Goal: Transaction & Acquisition: Purchase product/service

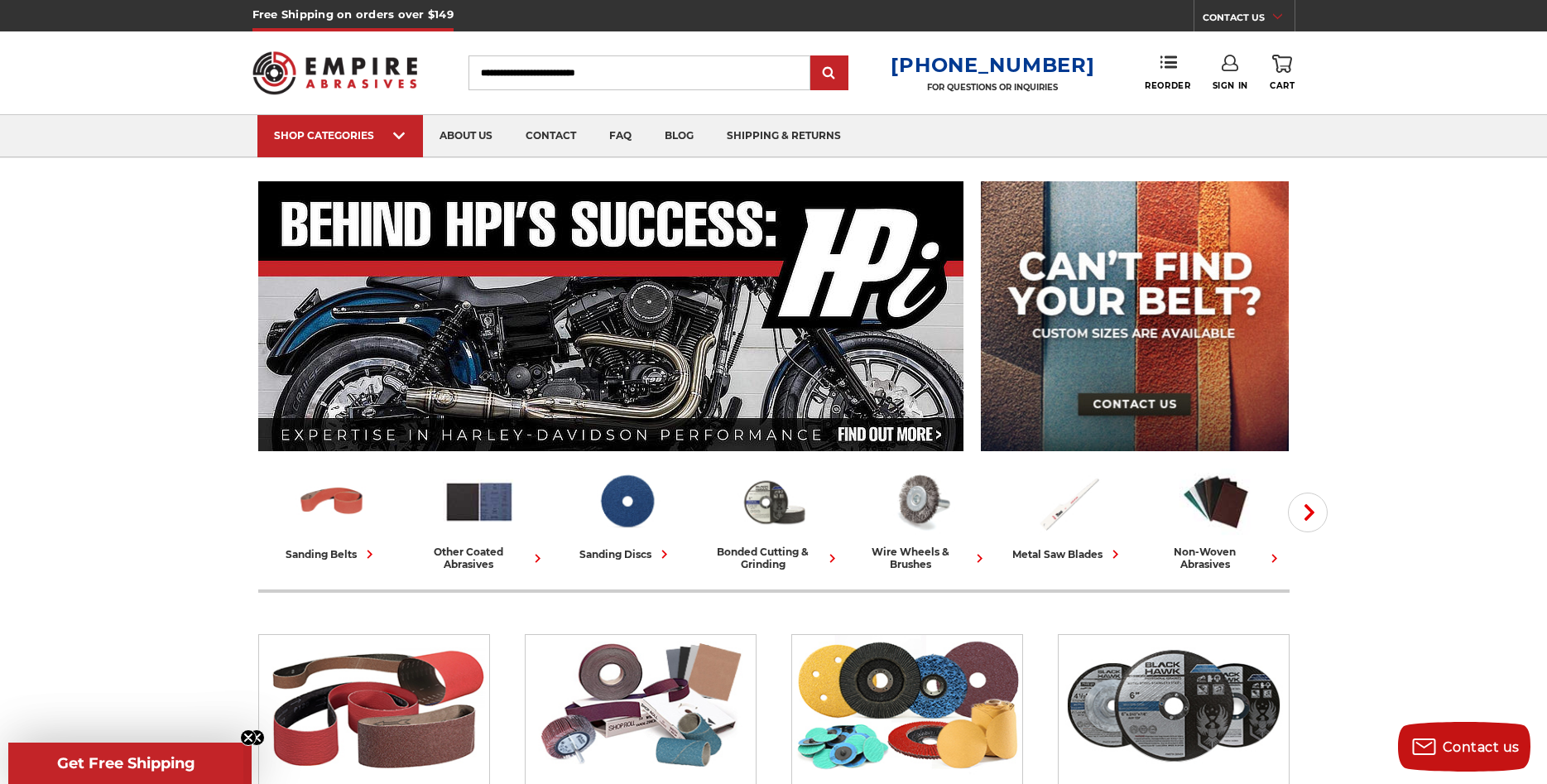
click at [1230, 67] on icon at bounding box center [1230, 63] width 17 height 17
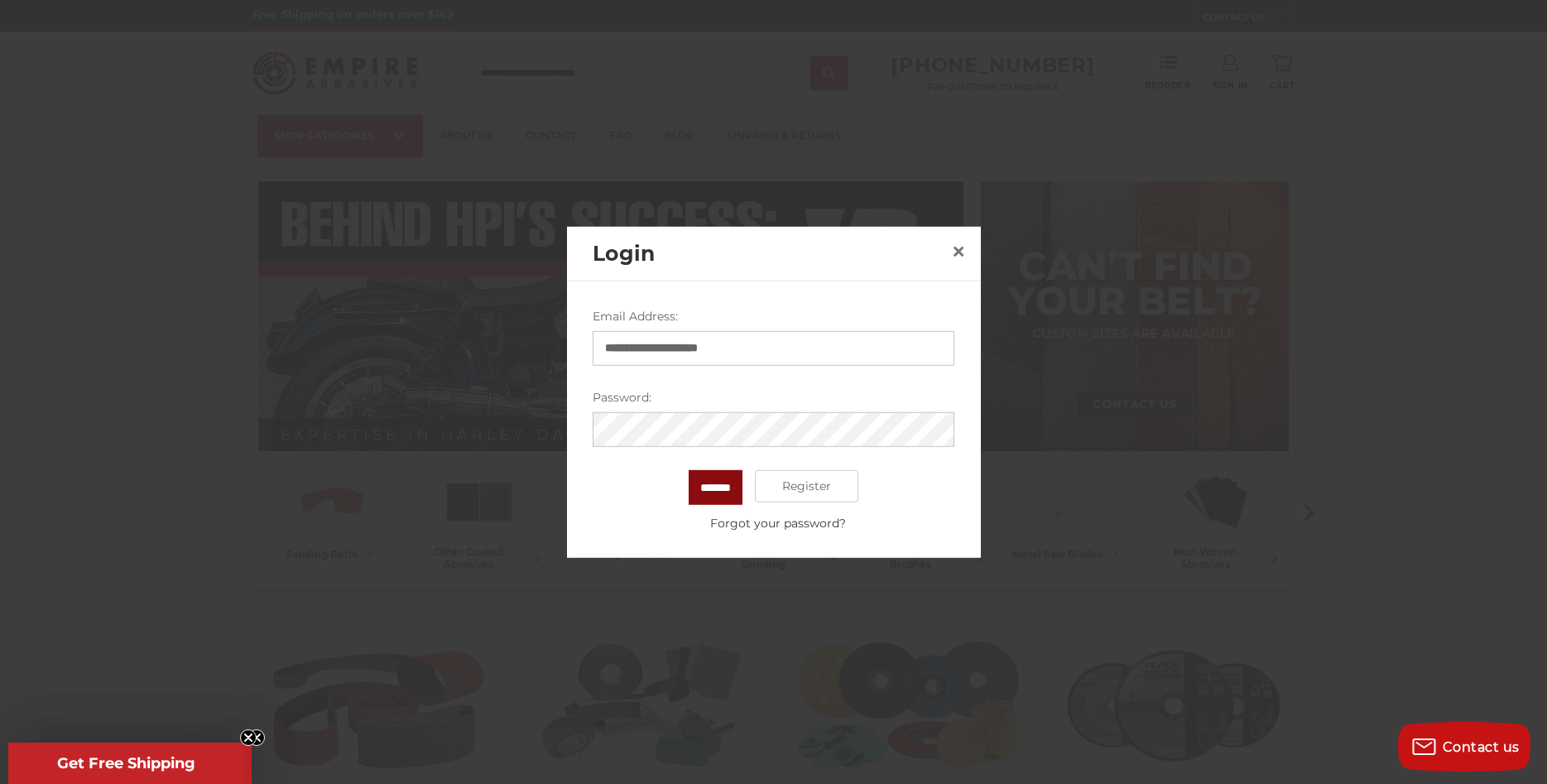
click at [724, 479] on input "*******" at bounding box center [716, 487] width 54 height 35
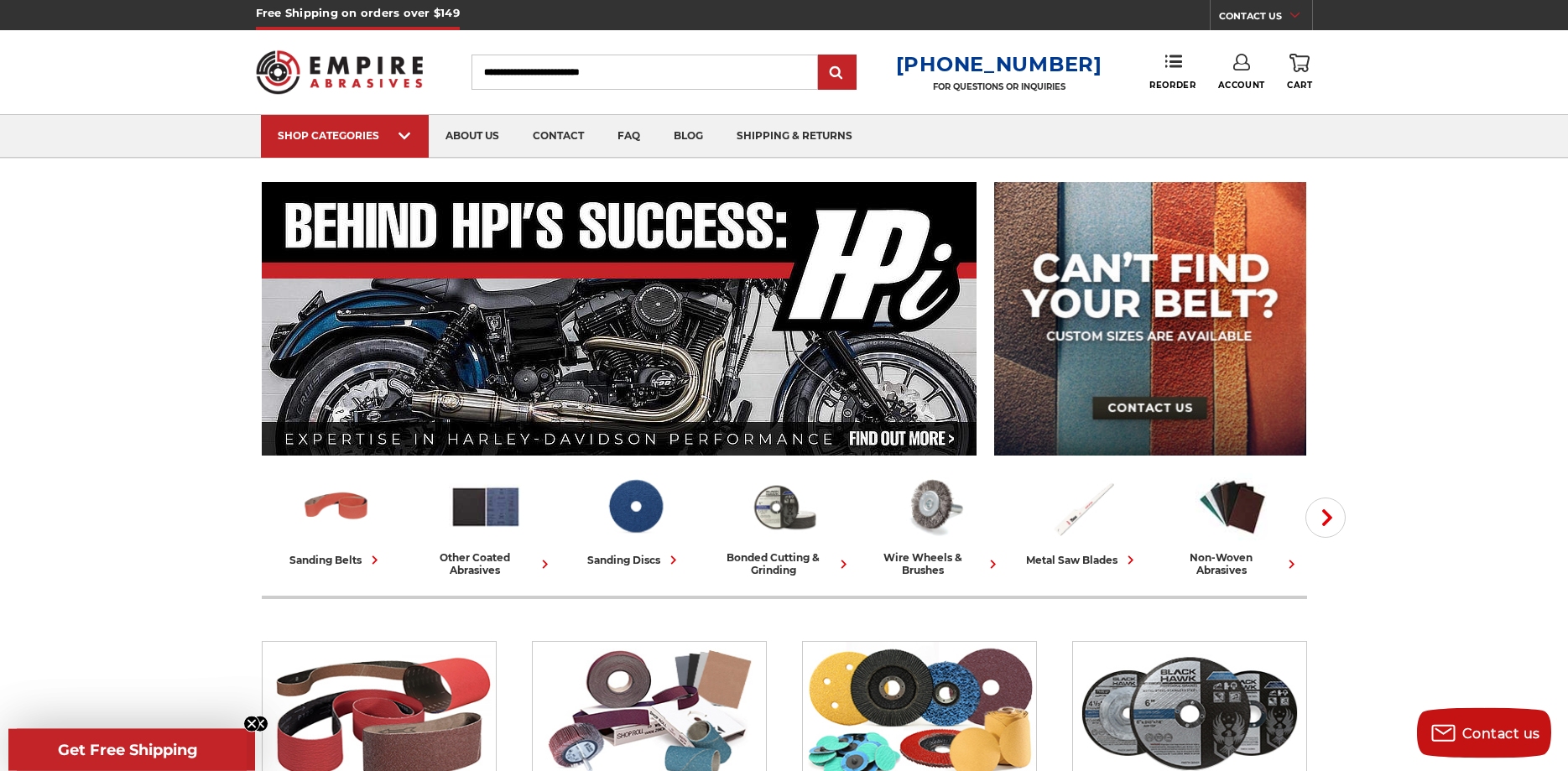
scroll to position [85, 0]
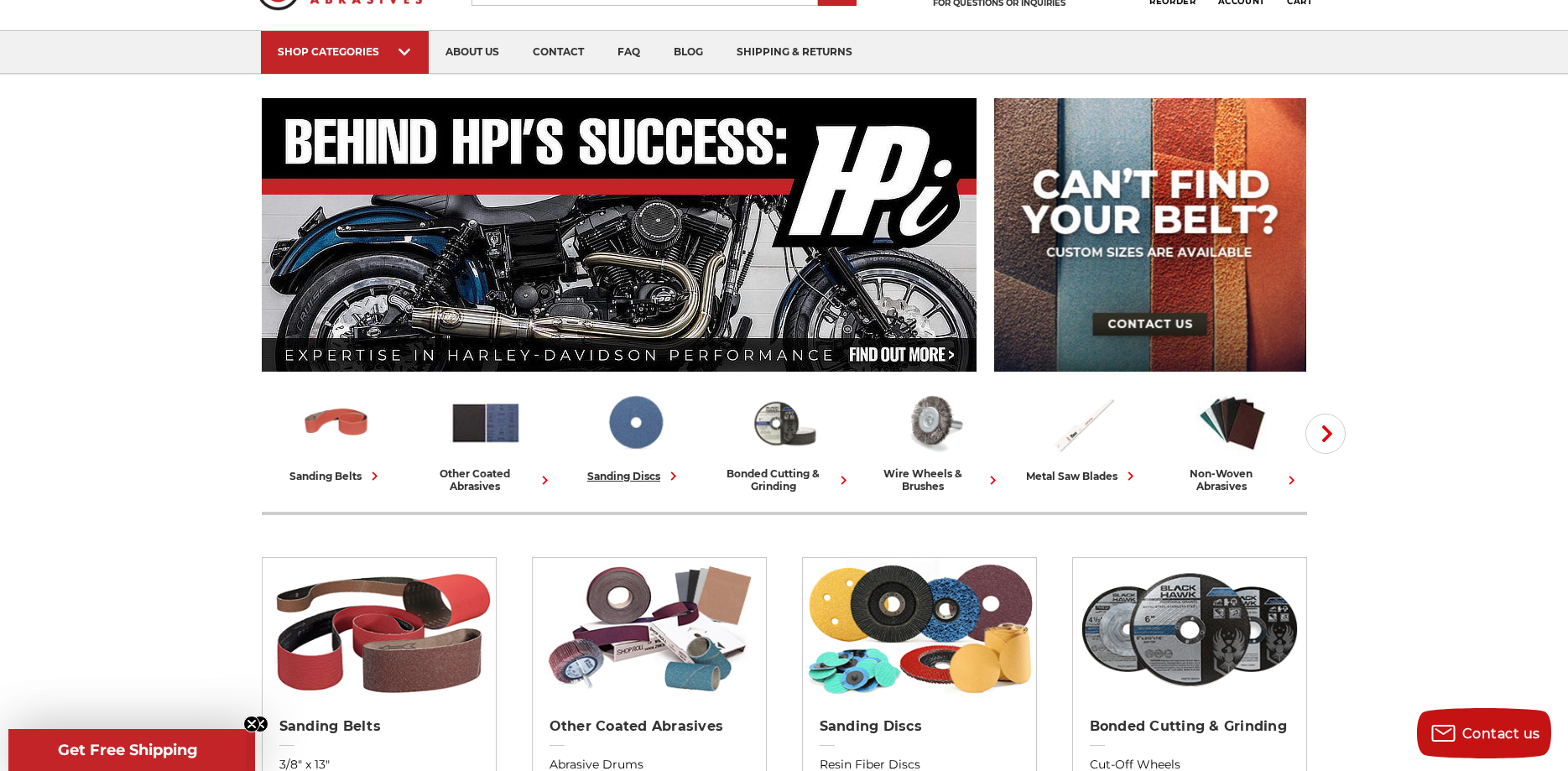
click at [636, 431] on img at bounding box center [635, 423] width 74 height 72
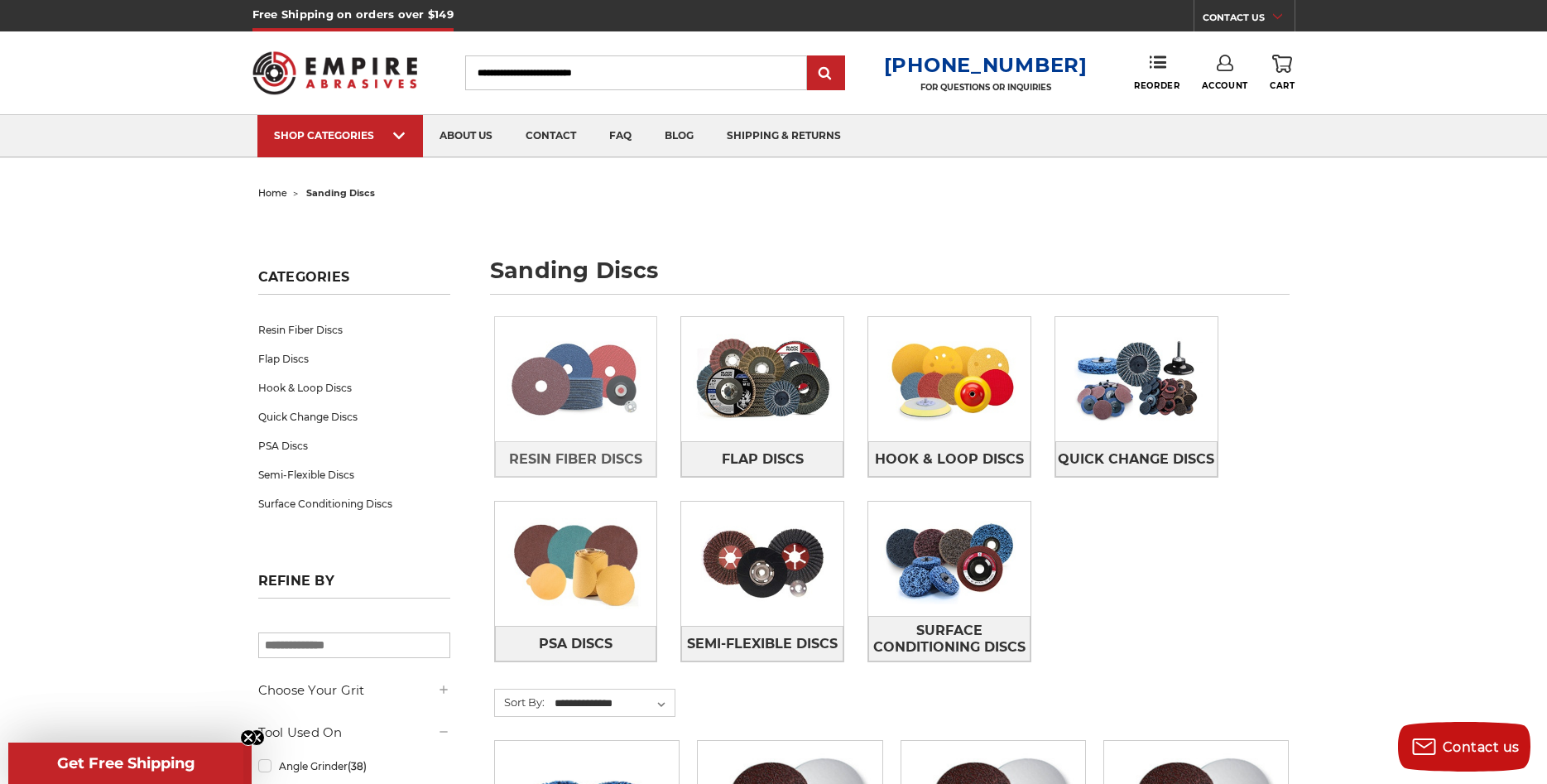
click at [582, 364] on img at bounding box center [575, 379] width 163 height 115
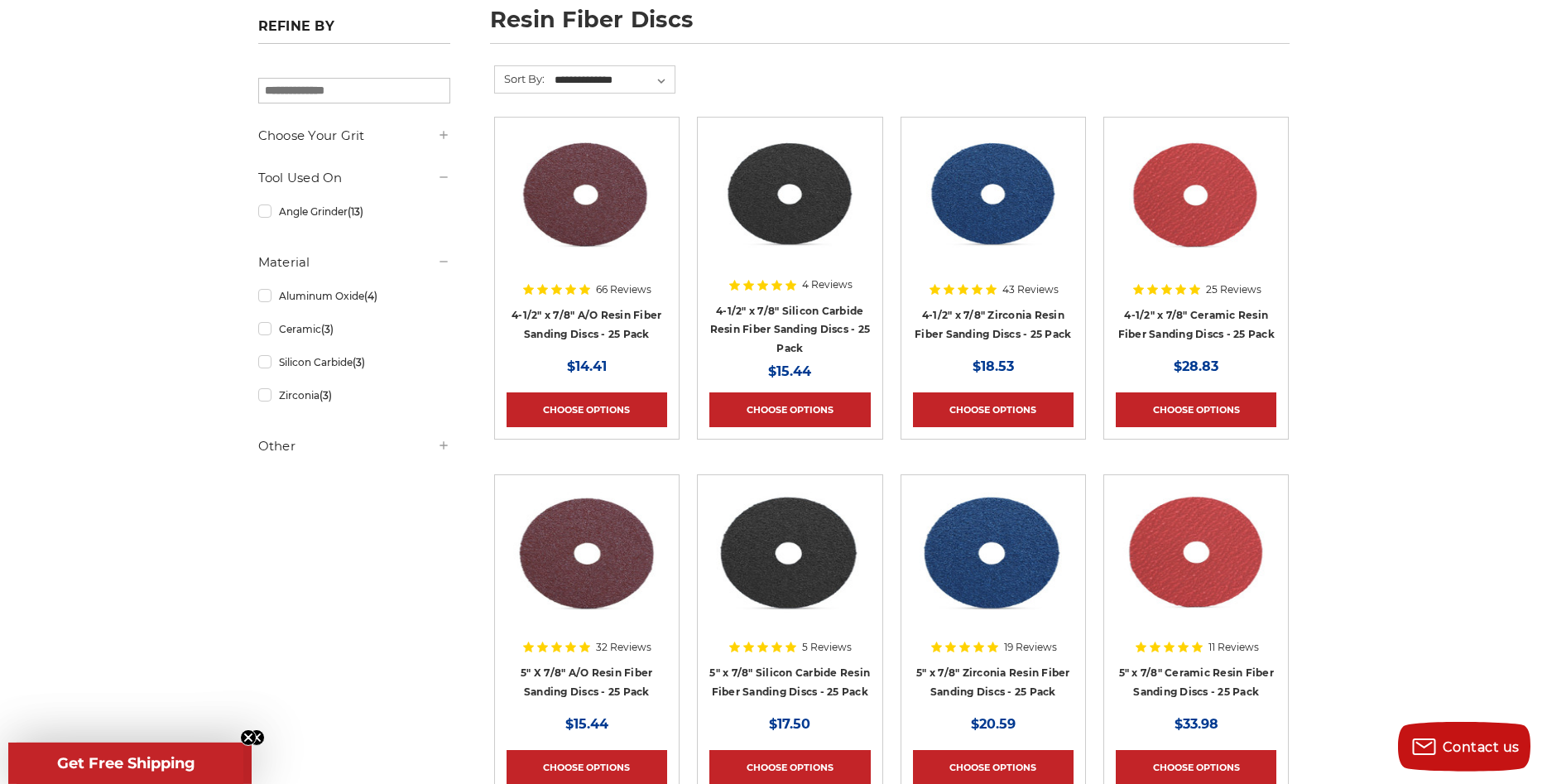
scroll to position [169, 0]
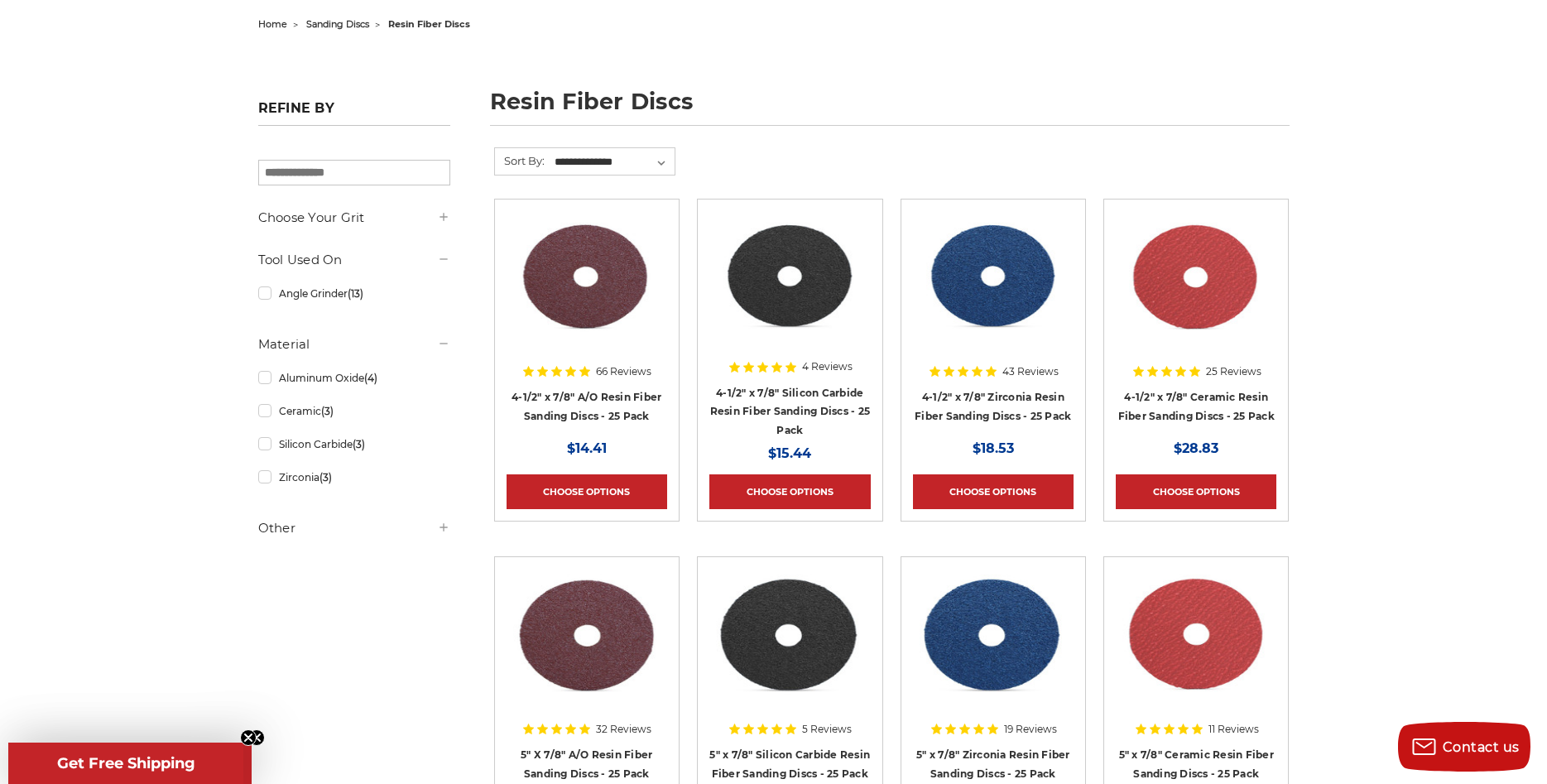
click at [774, 297] on img at bounding box center [789, 277] width 161 height 132
click at [584, 311] on img at bounding box center [587, 277] width 161 height 132
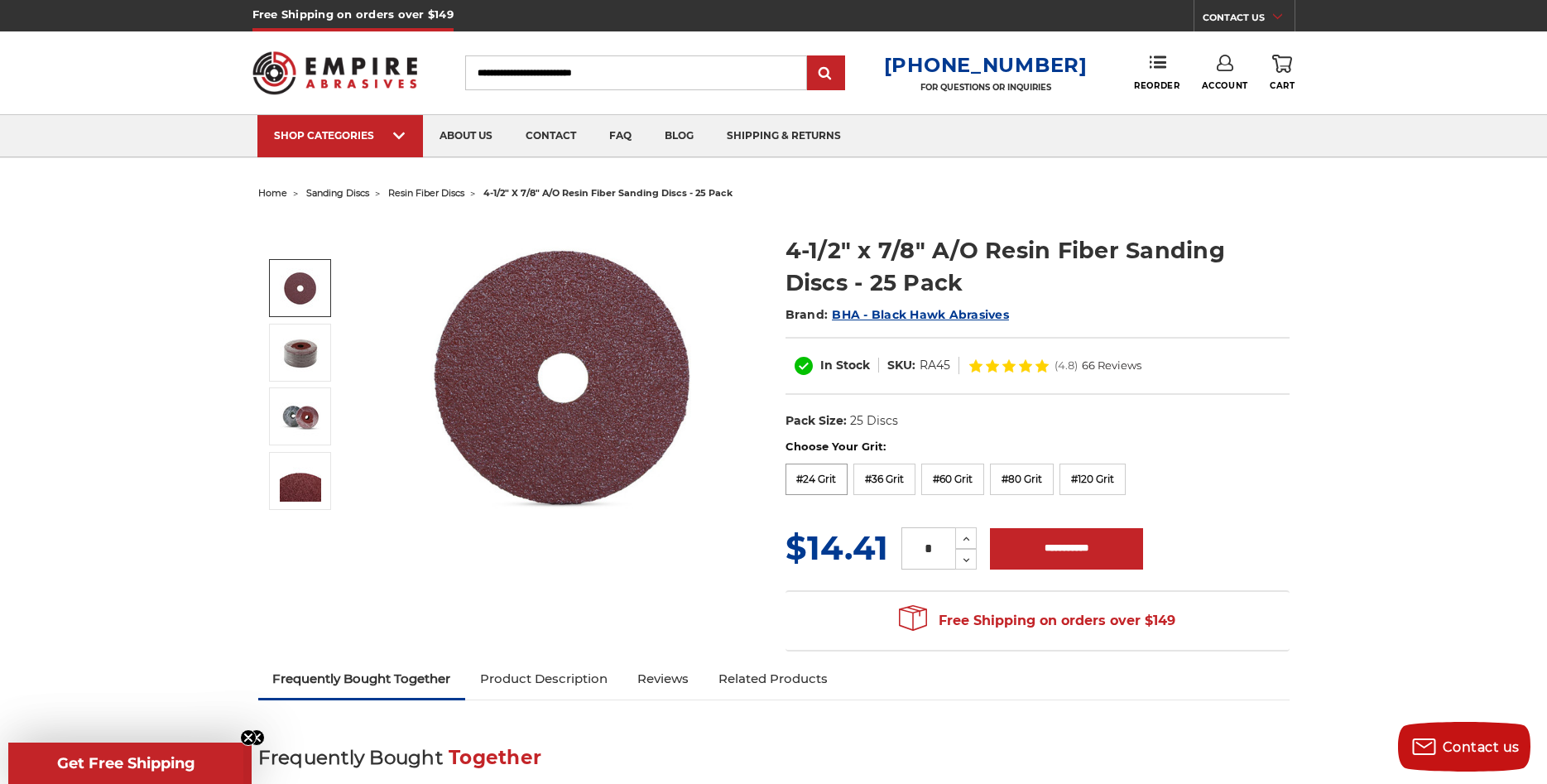
click at [807, 476] on label "#24 Grit" at bounding box center [817, 479] width 63 height 31
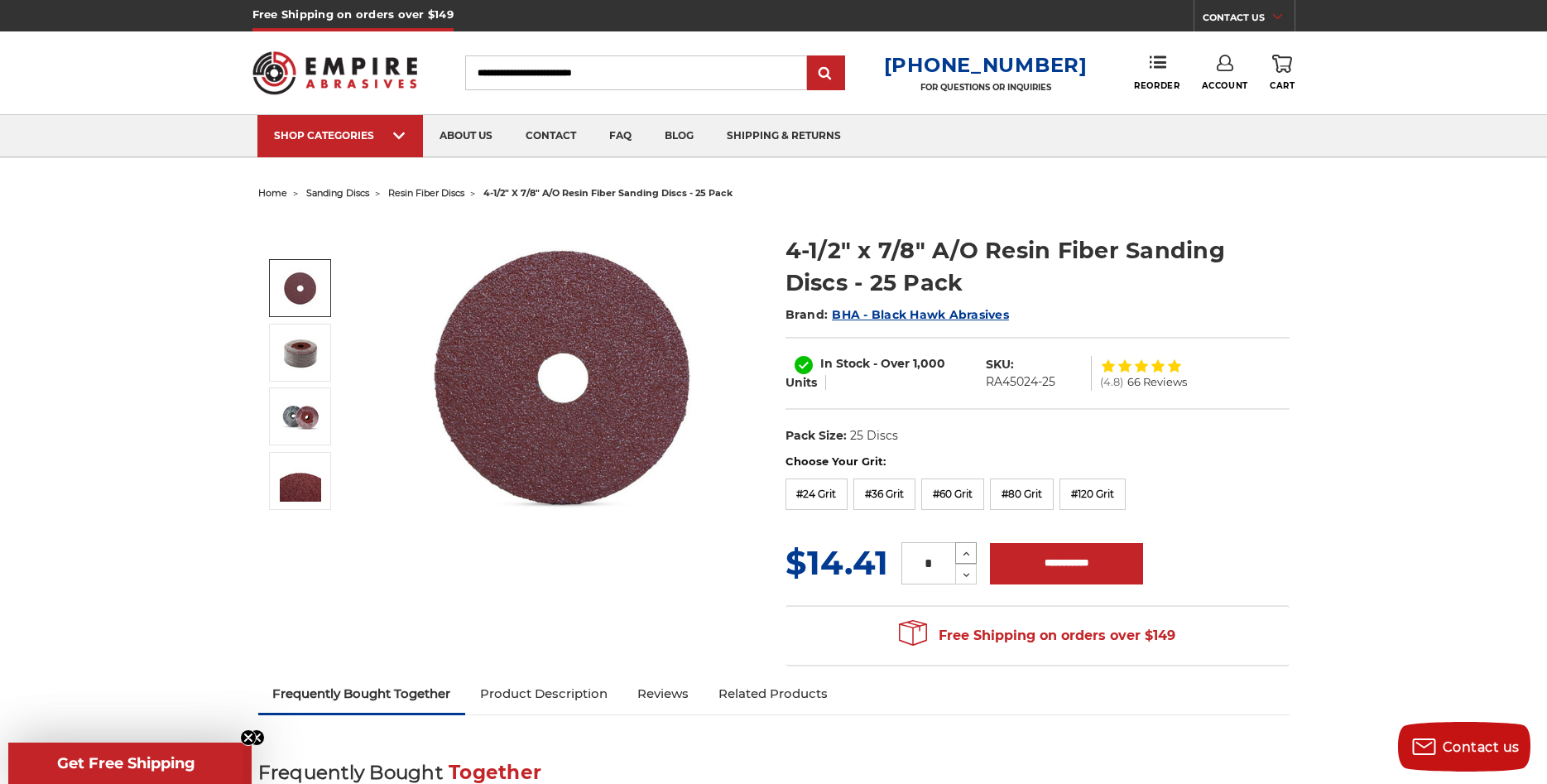
click at [963, 552] on icon at bounding box center [966, 553] width 12 height 15
click at [962, 549] on icon at bounding box center [966, 553] width 12 height 15
click at [964, 548] on icon at bounding box center [966, 553] width 12 height 15
type input "*"
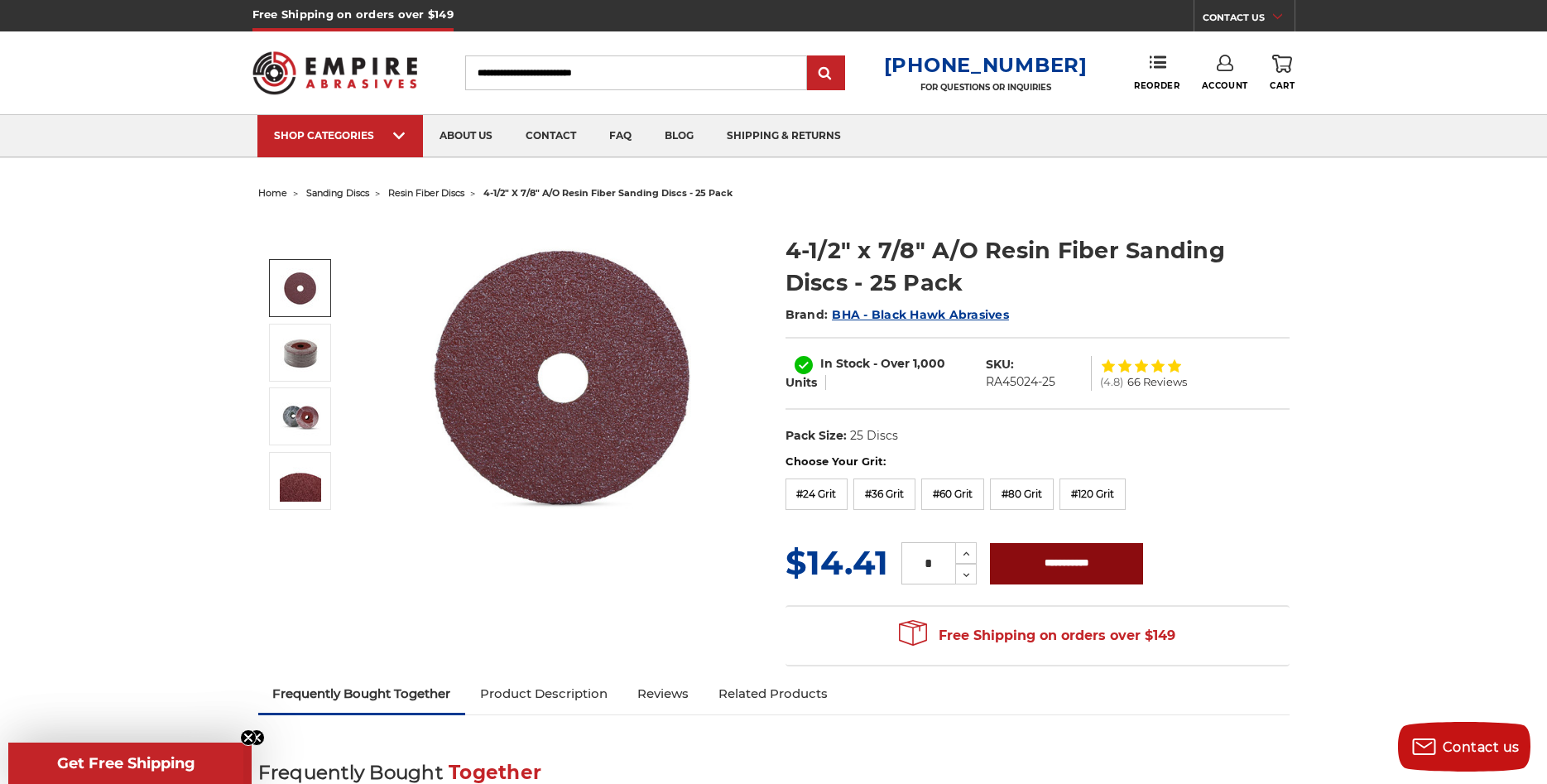
click at [1055, 574] on input "**********" at bounding box center [1067, 564] width 153 height 42
type input "**********"
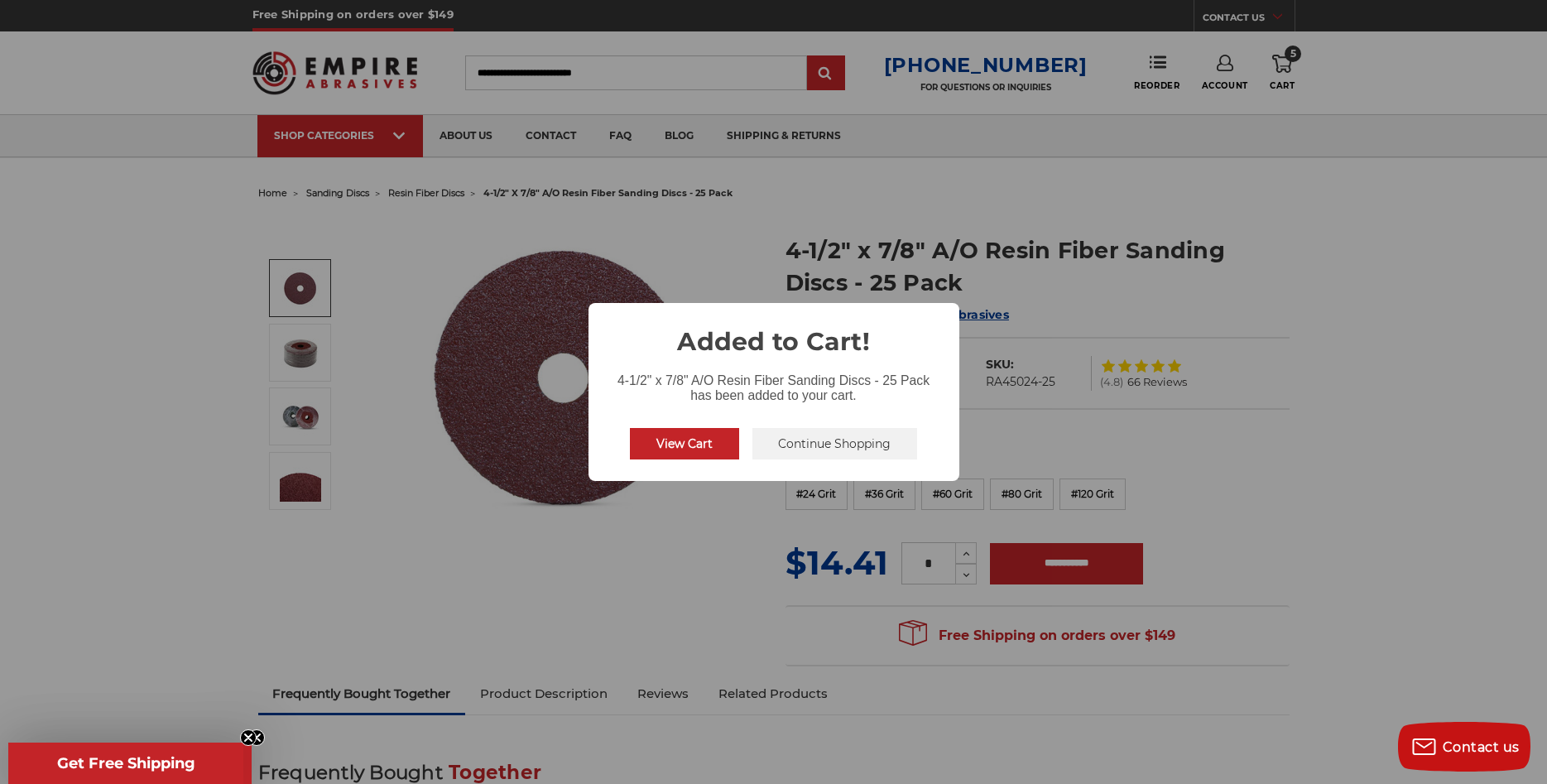
click at [830, 464] on div "View Cart No Continue Shopping" at bounding box center [774, 443] width 301 height 44
click at [826, 446] on button "Continue Shopping" at bounding box center [835, 443] width 165 height 31
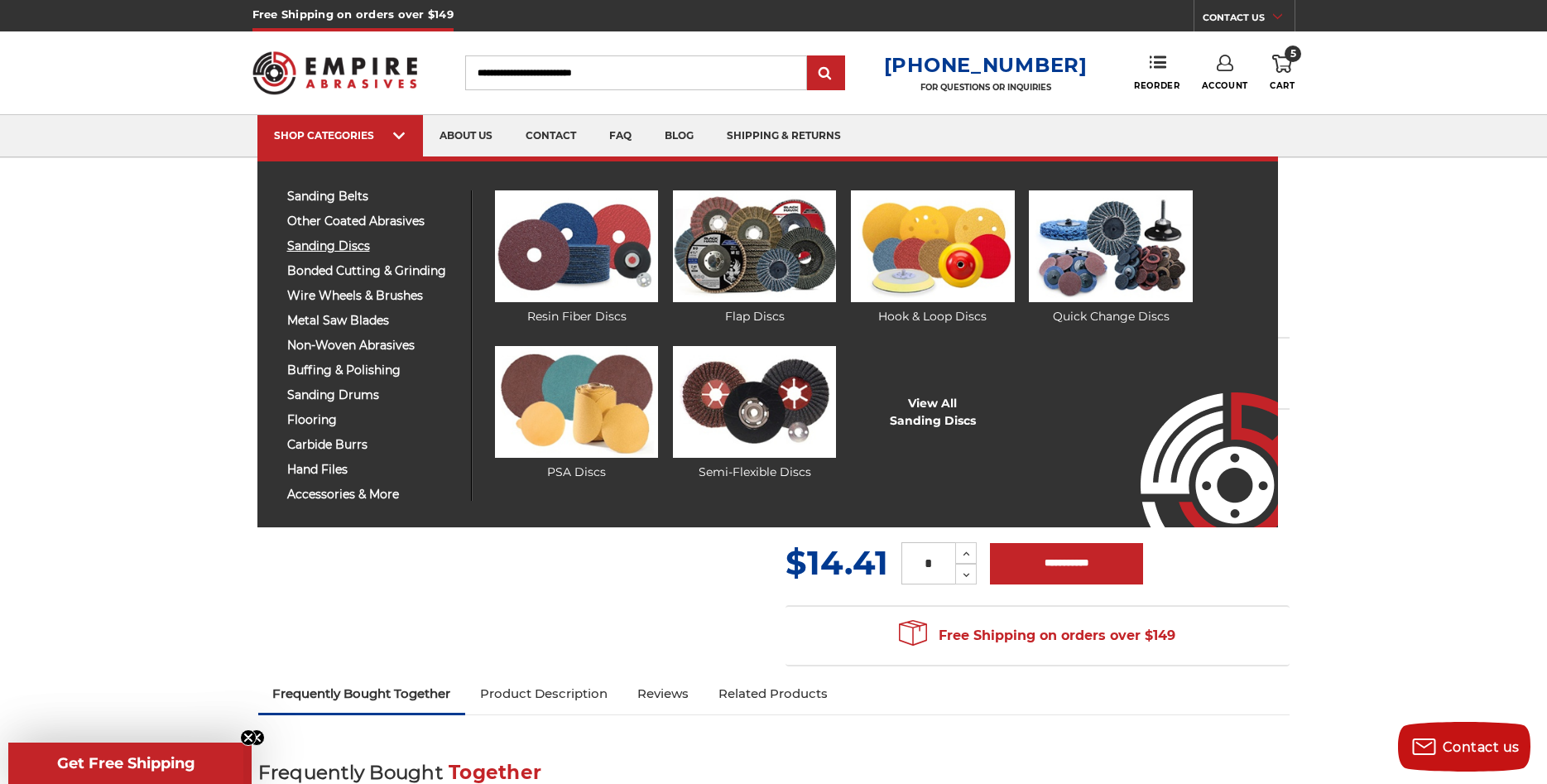
click at [360, 245] on span "sanding discs" at bounding box center [372, 246] width 171 height 12
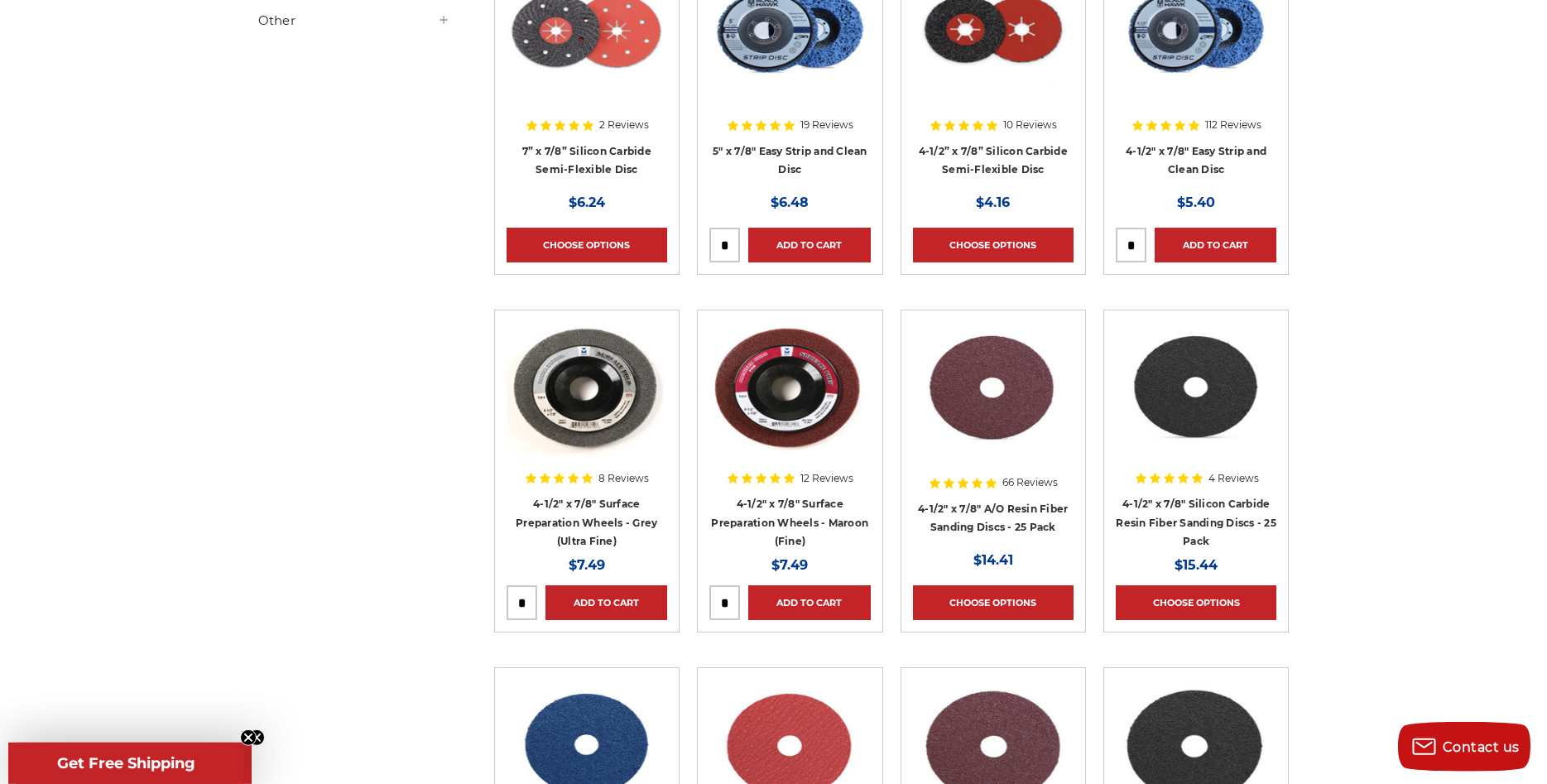
scroll to position [1182, 0]
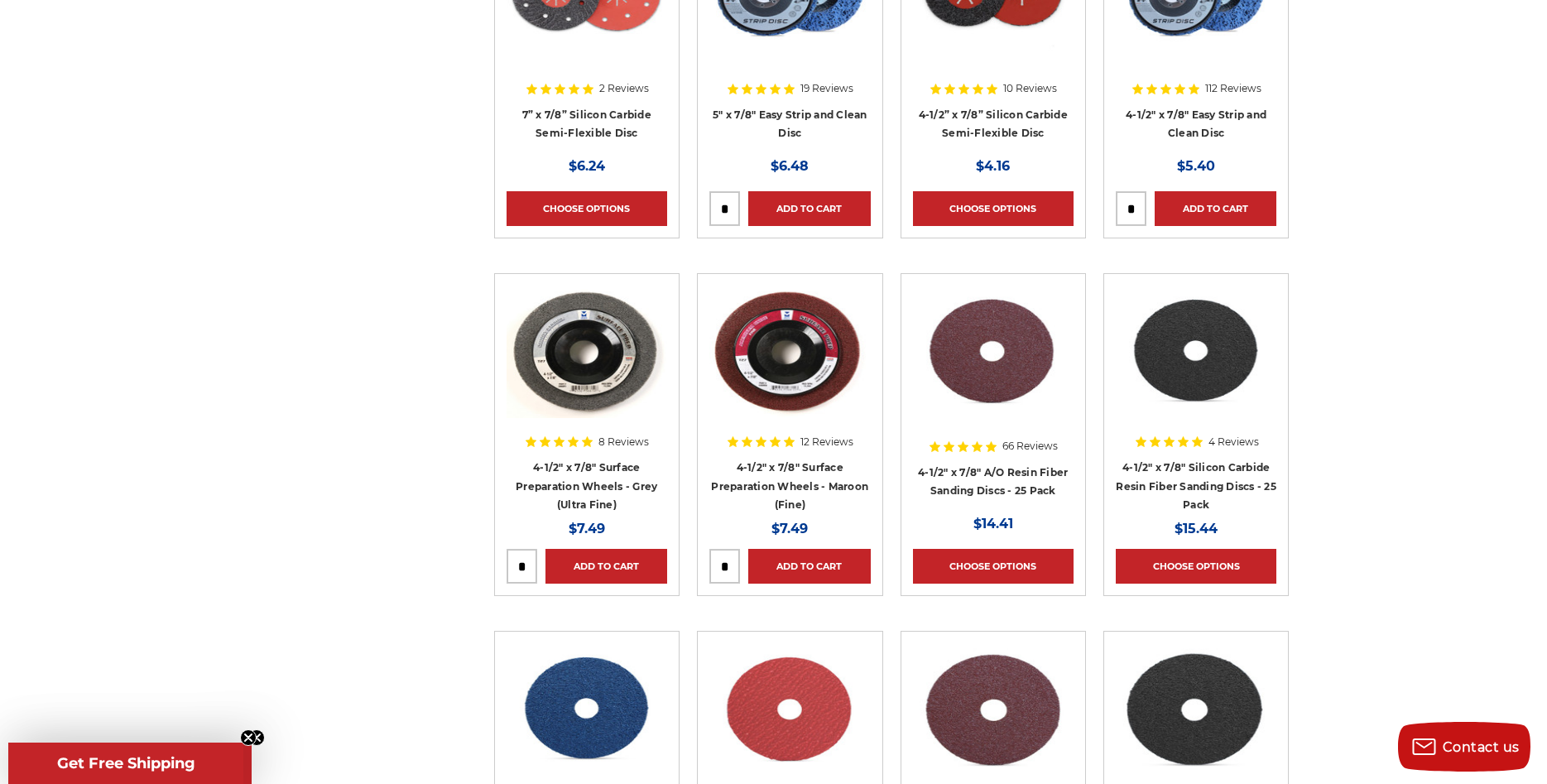
click at [820, 329] on img at bounding box center [789, 352] width 161 height 132
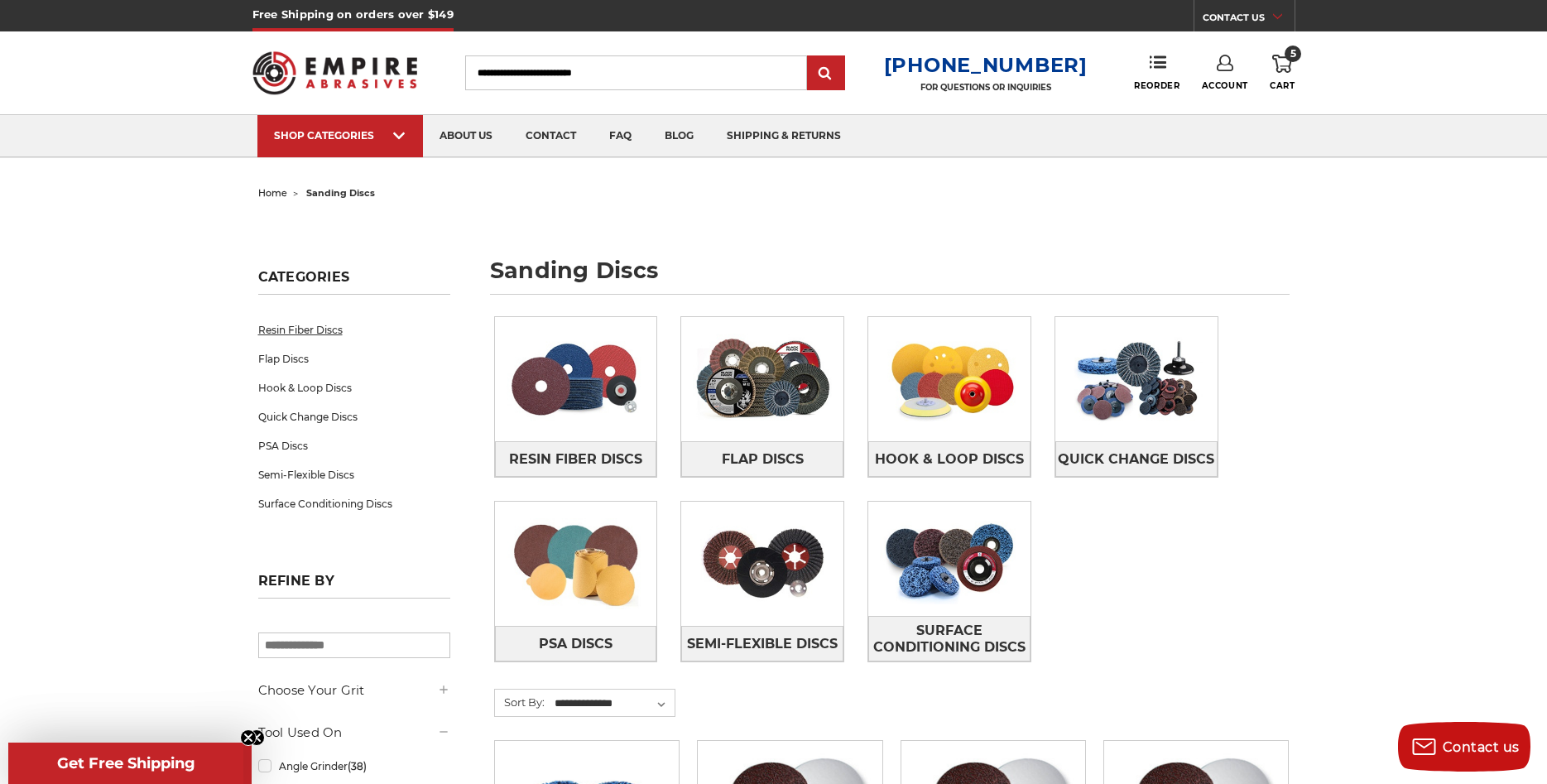
click at [299, 329] on link "Resin Fiber Discs" at bounding box center [354, 329] width 192 height 29
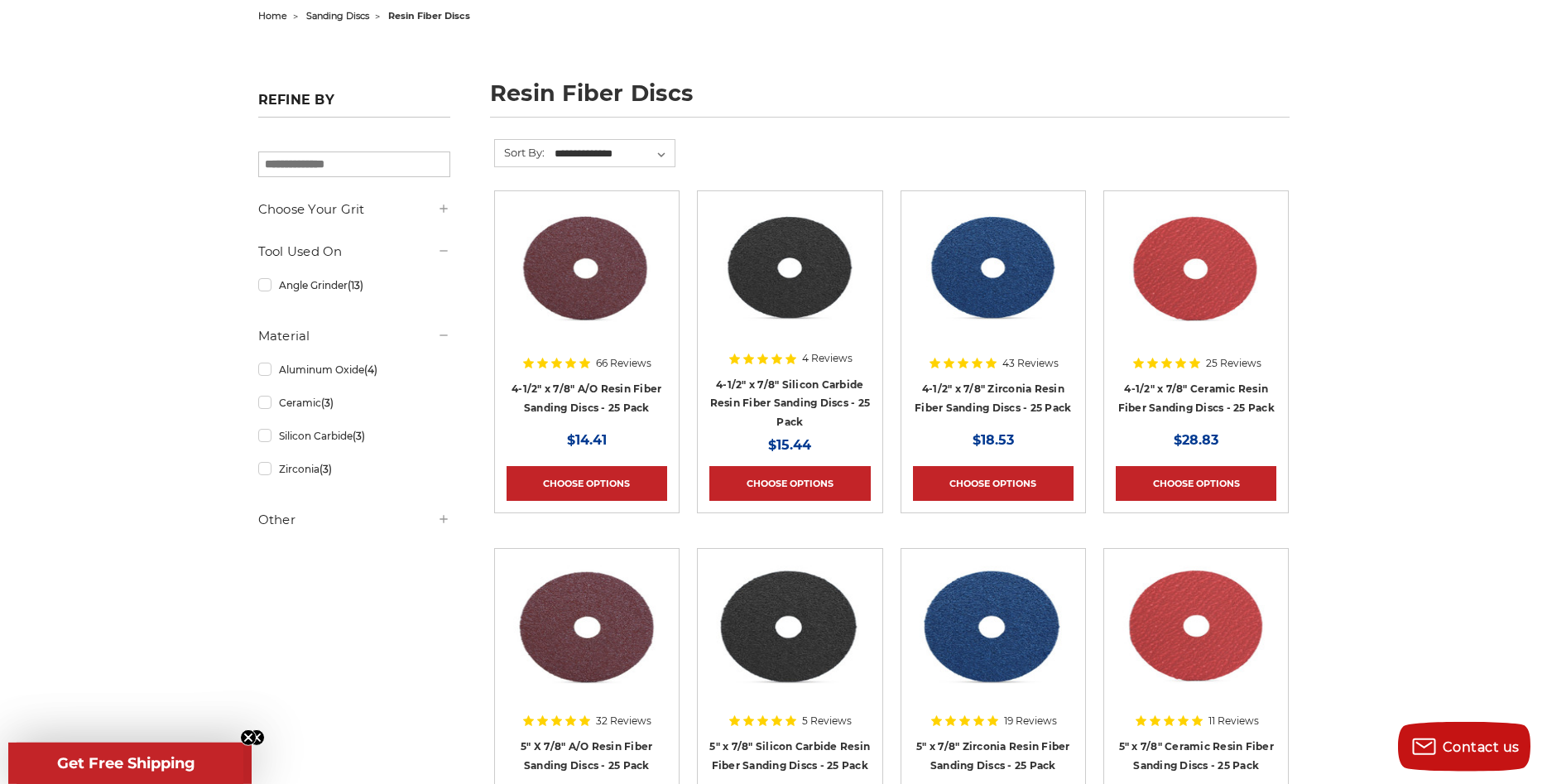
scroll to position [169, 0]
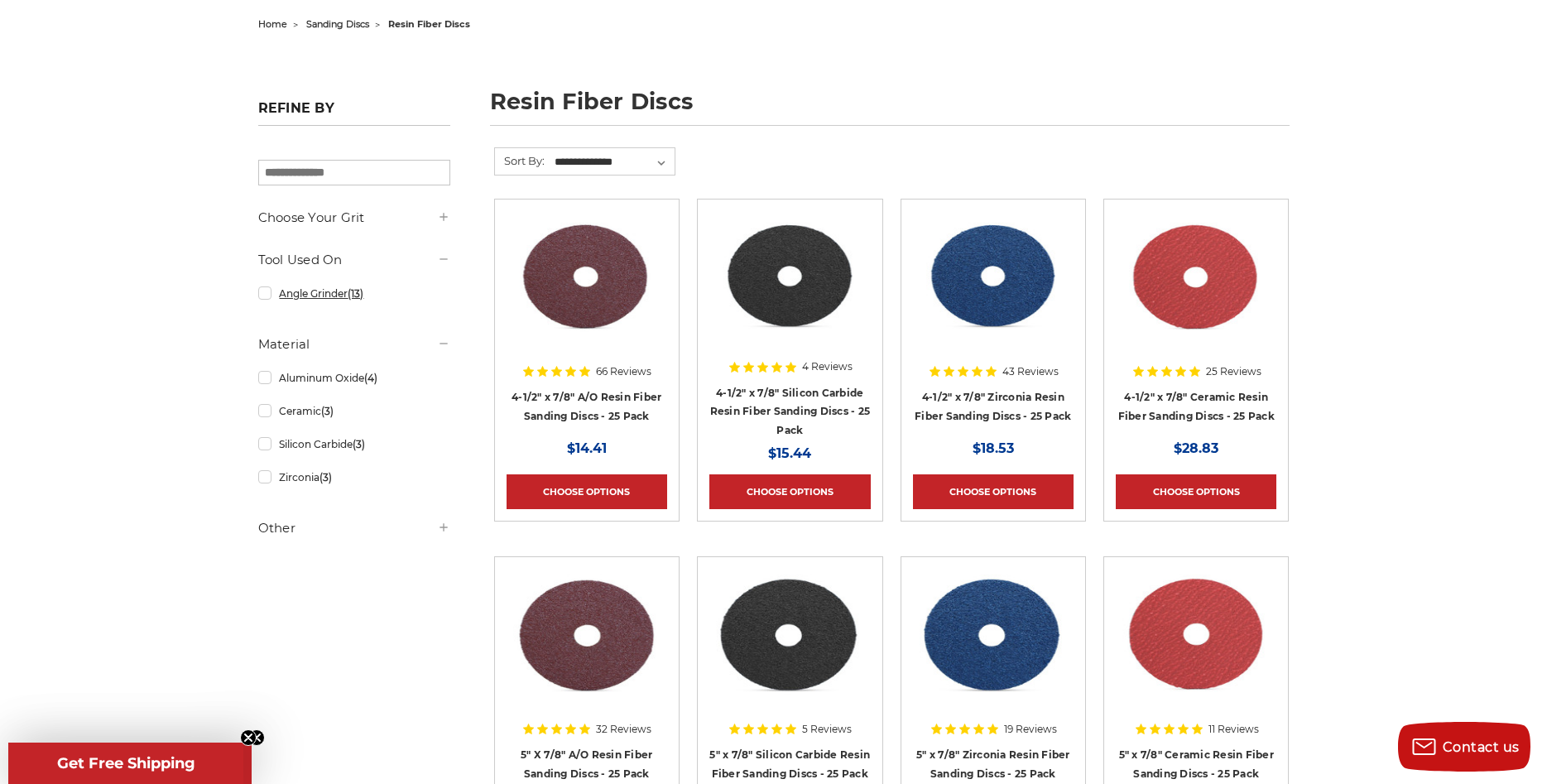
click at [264, 299] on link "Angle Grinder (13)" at bounding box center [354, 293] width 192 height 29
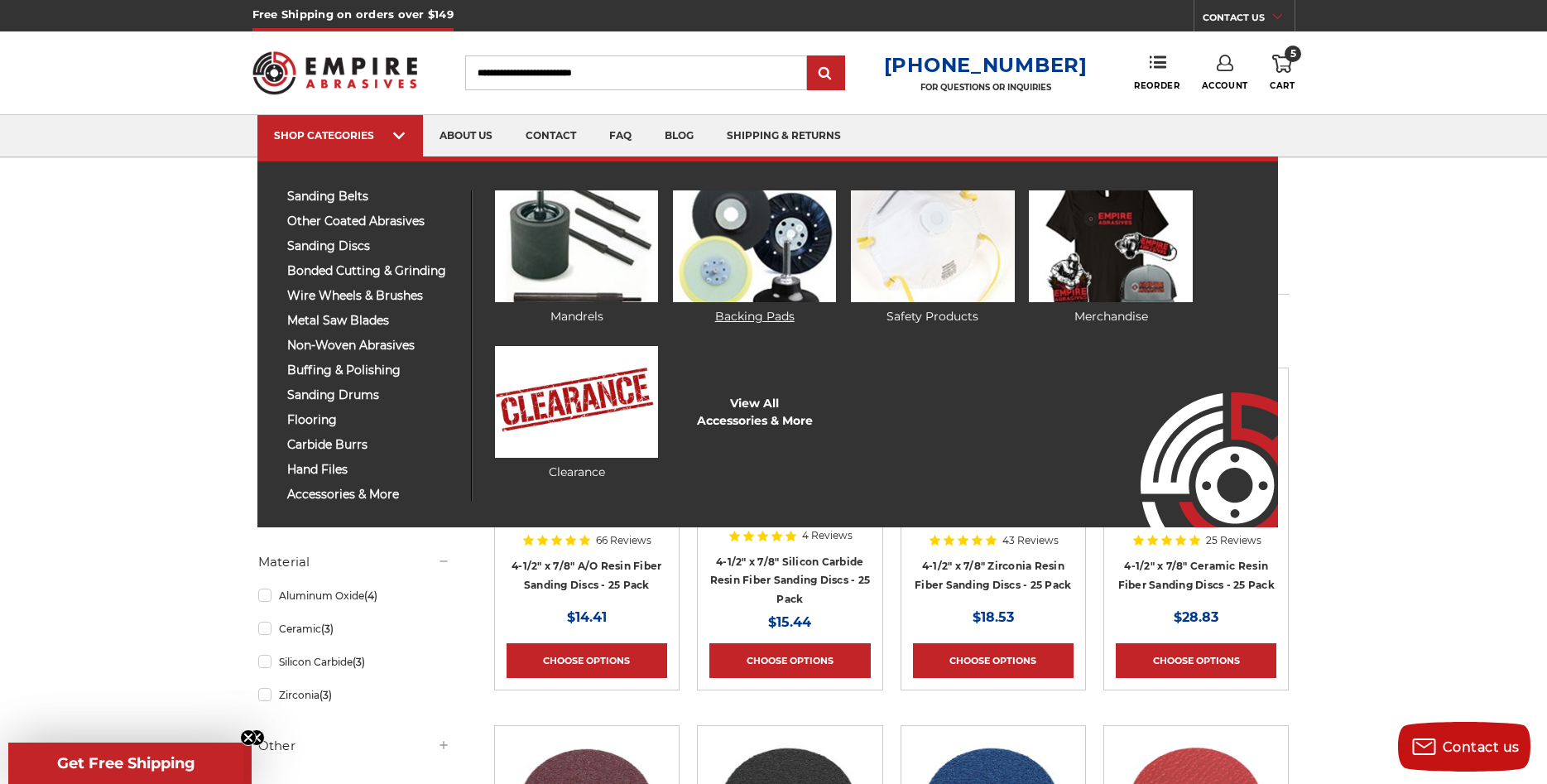
click at [778, 274] on img at bounding box center [755, 246] width 163 height 112
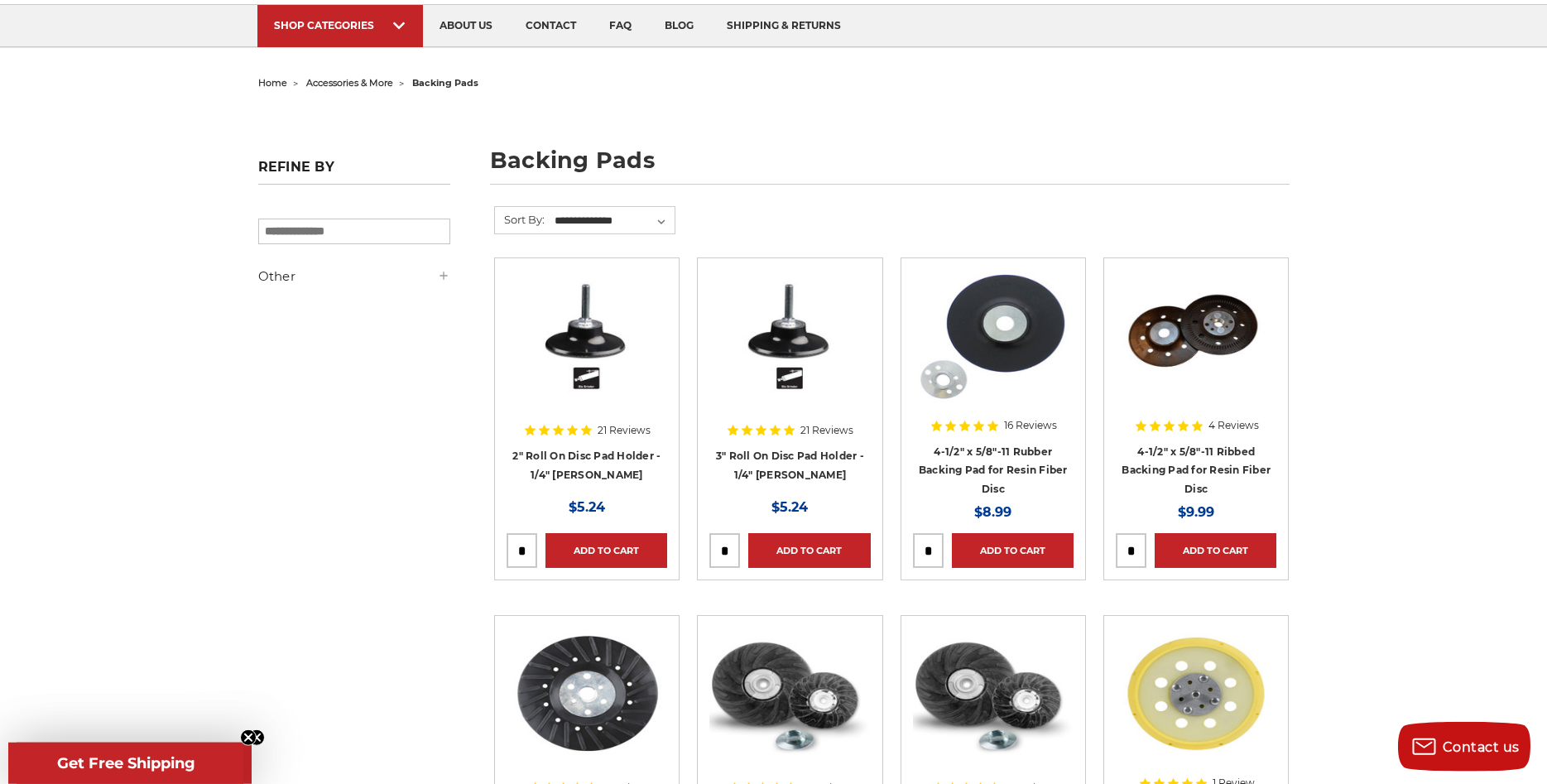
scroll to position [84, 0]
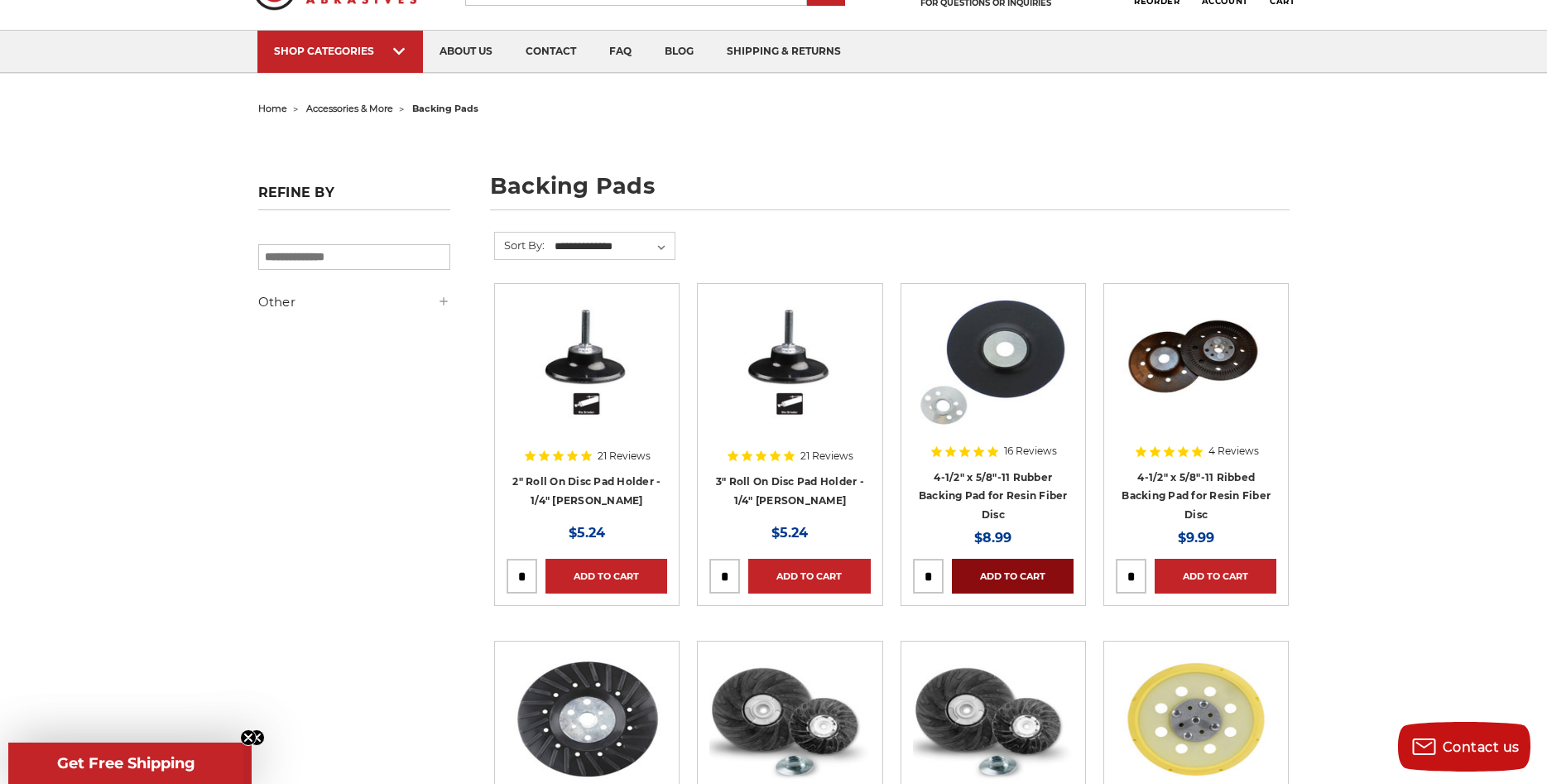
click at [1019, 567] on link "Add to Cart" at bounding box center [1012, 575] width 122 height 35
click at [993, 573] on link "Added to Cart" at bounding box center [1012, 575] width 122 height 35
click at [930, 569] on input "tel" at bounding box center [928, 575] width 29 height 33
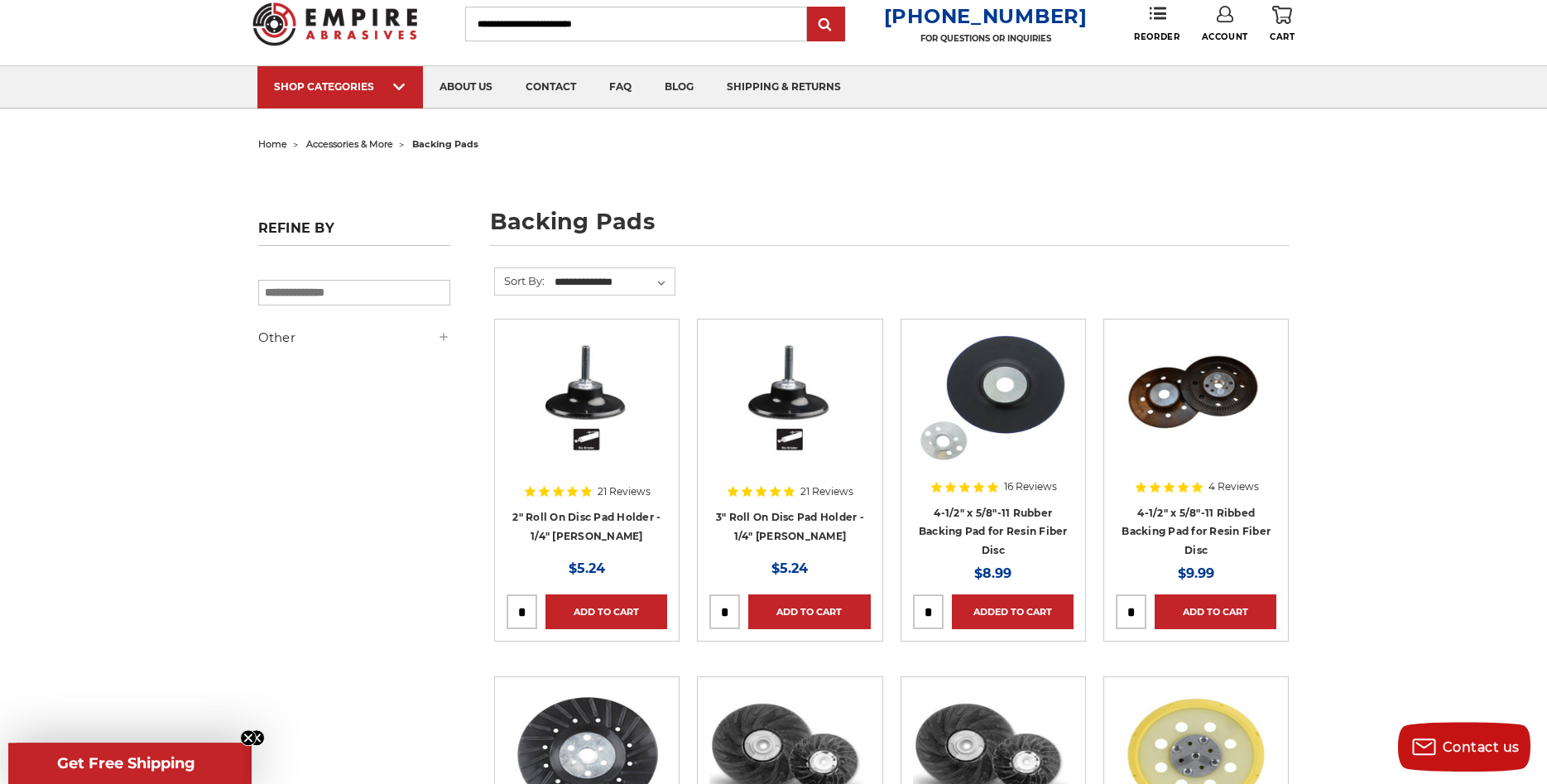
scroll to position [0, 0]
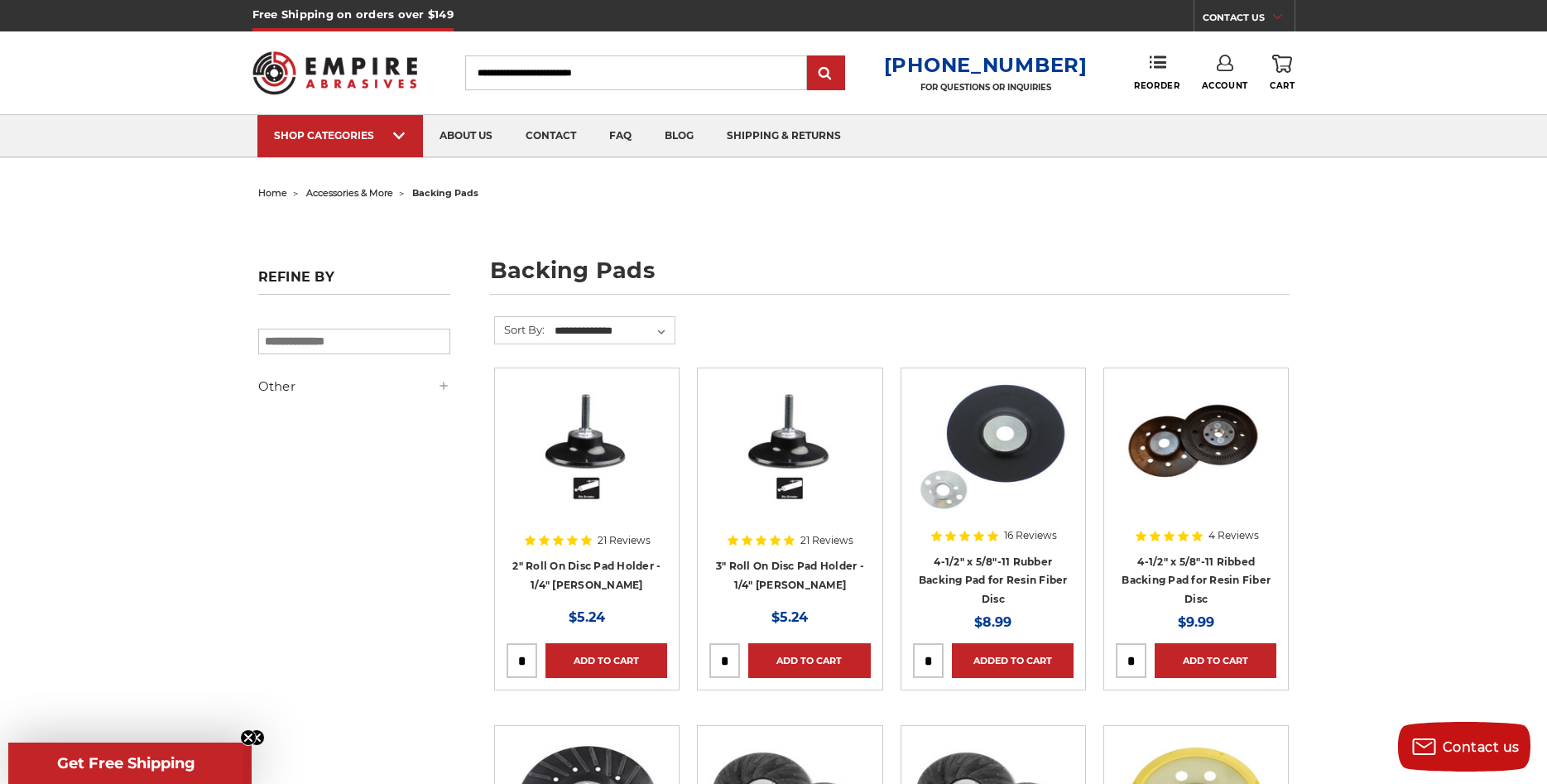
click at [1285, 67] on icon at bounding box center [1282, 64] width 20 height 19
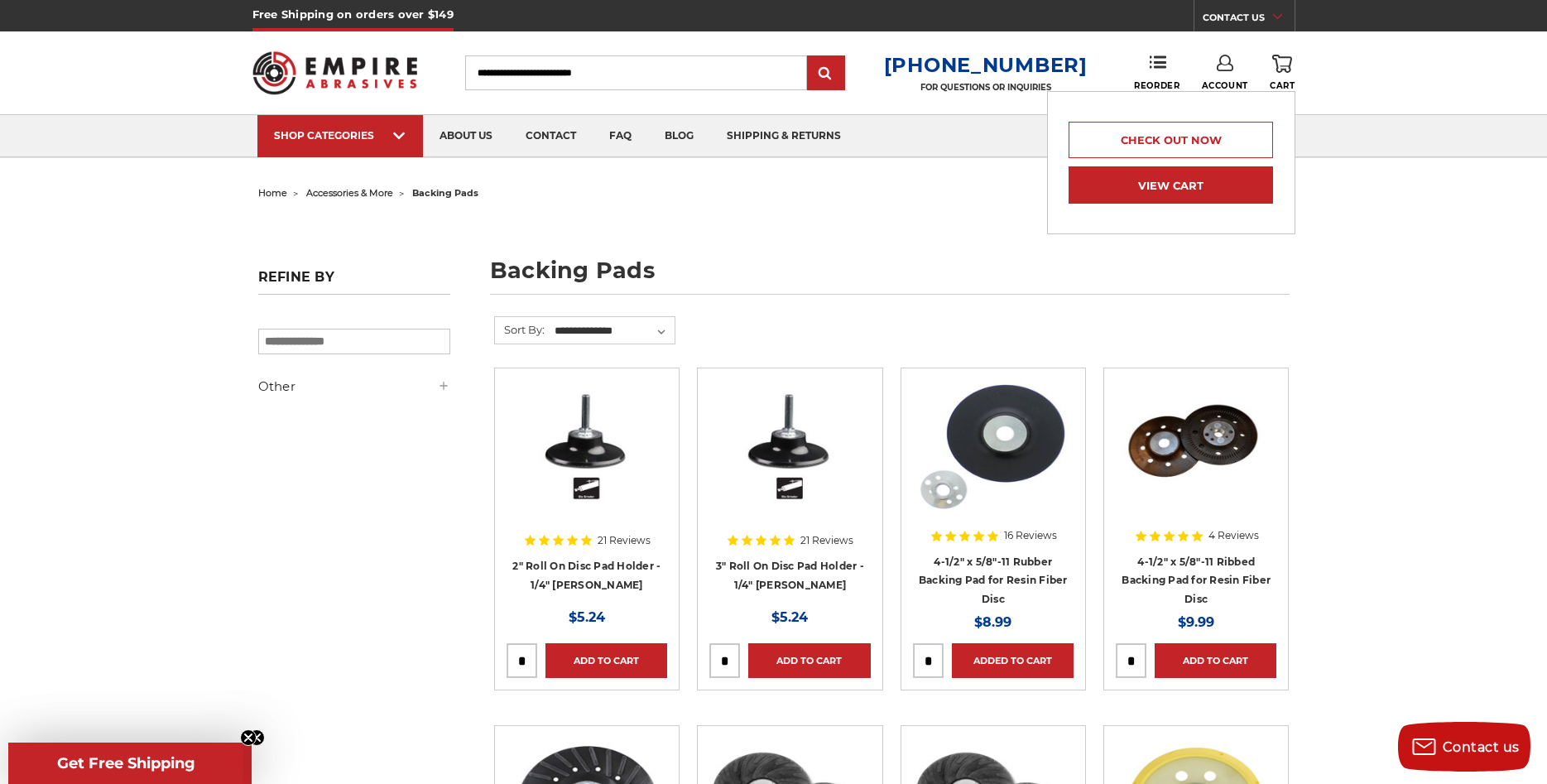
click at [1179, 189] on link "View Cart" at bounding box center [1170, 185] width 203 height 37
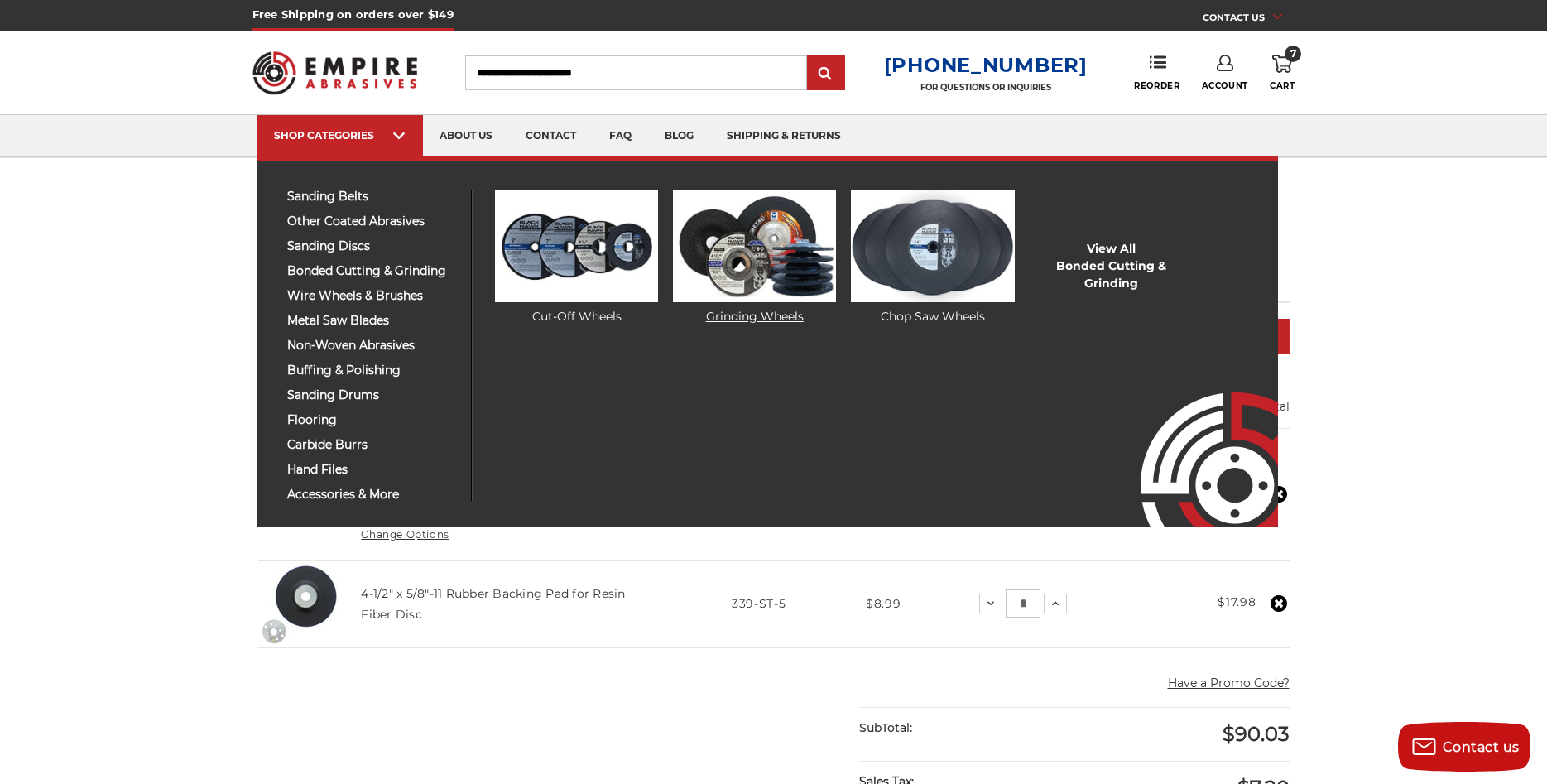
click at [762, 252] on img at bounding box center [755, 246] width 163 height 112
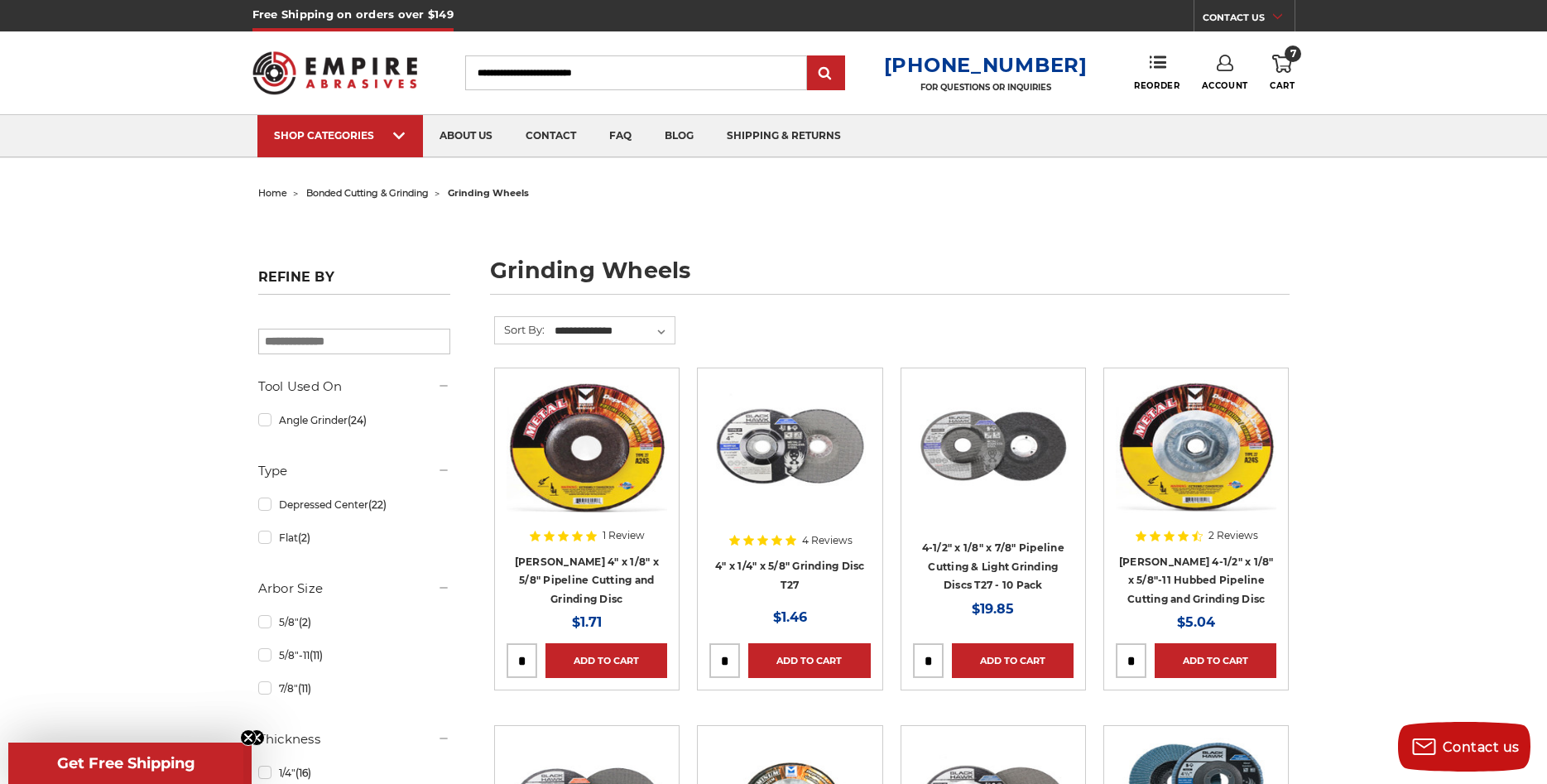
click at [1286, 61] on icon at bounding box center [1282, 64] width 20 height 19
click at [1194, 140] on link "Check out now" at bounding box center [1170, 139] width 203 height 36
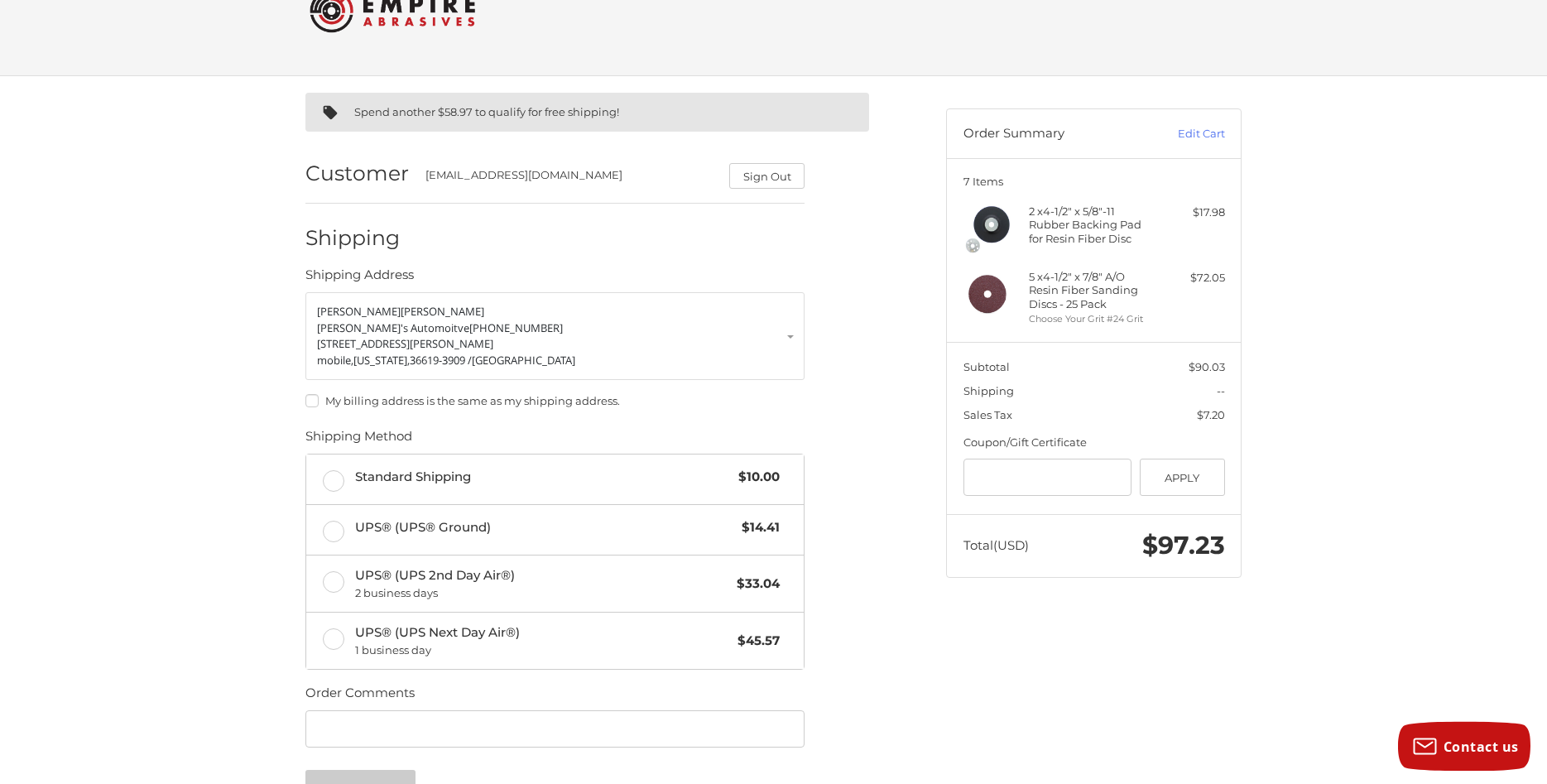
scroll to position [84, 0]
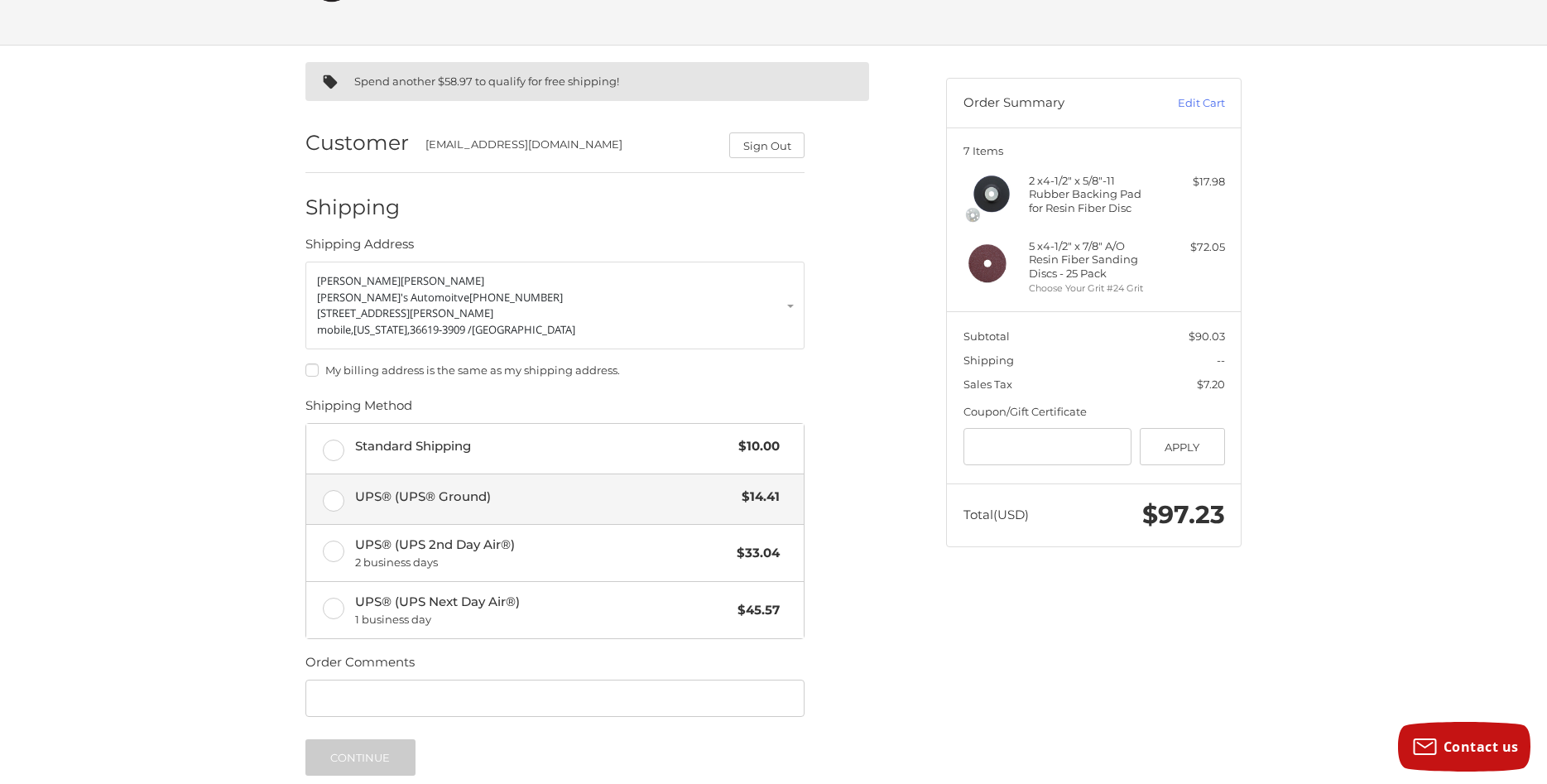
click at [339, 502] on label "UPS® (UPS® Ground) $14.41" at bounding box center [555, 499] width 497 height 50
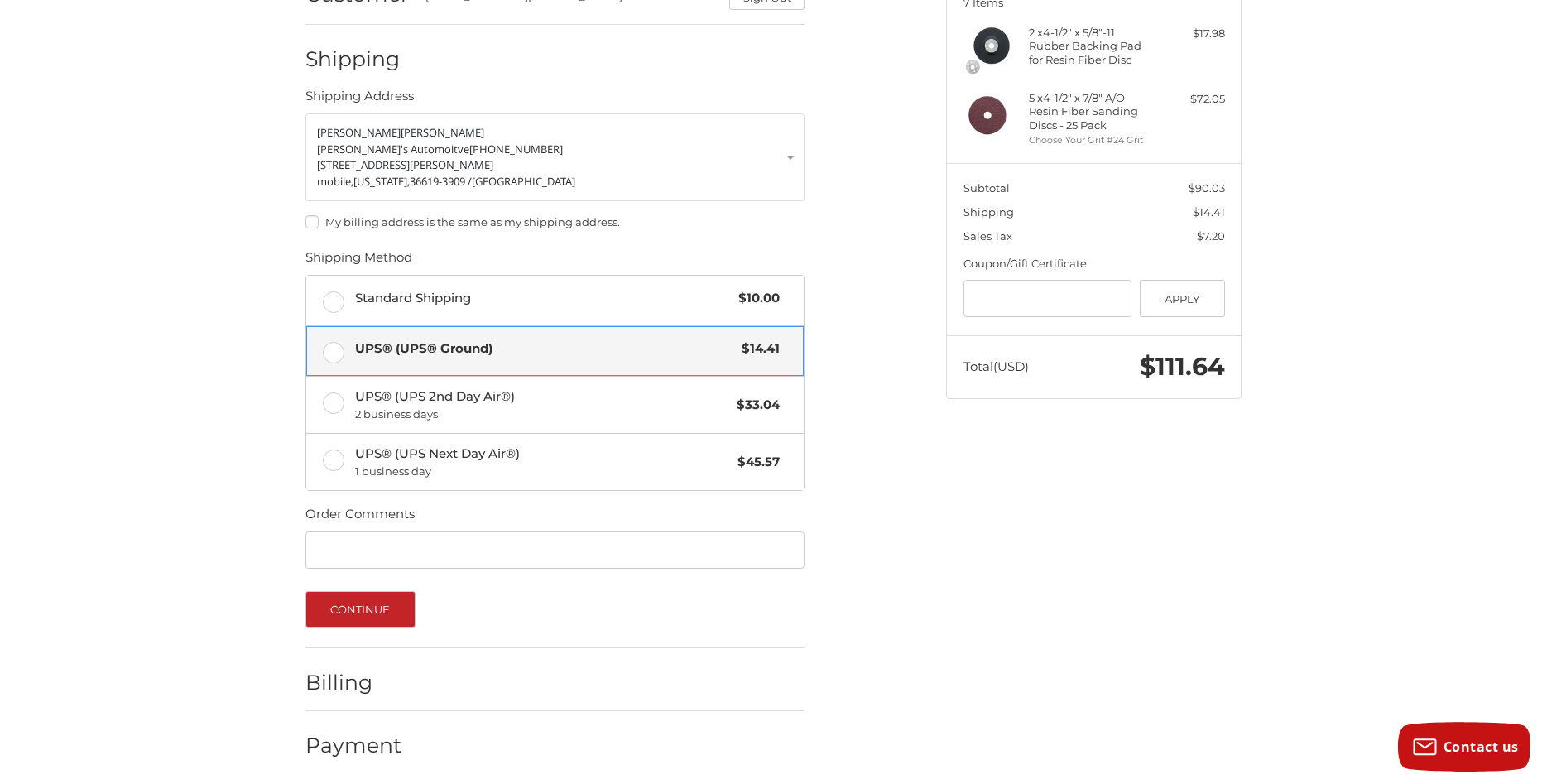
scroll to position [240, 0]
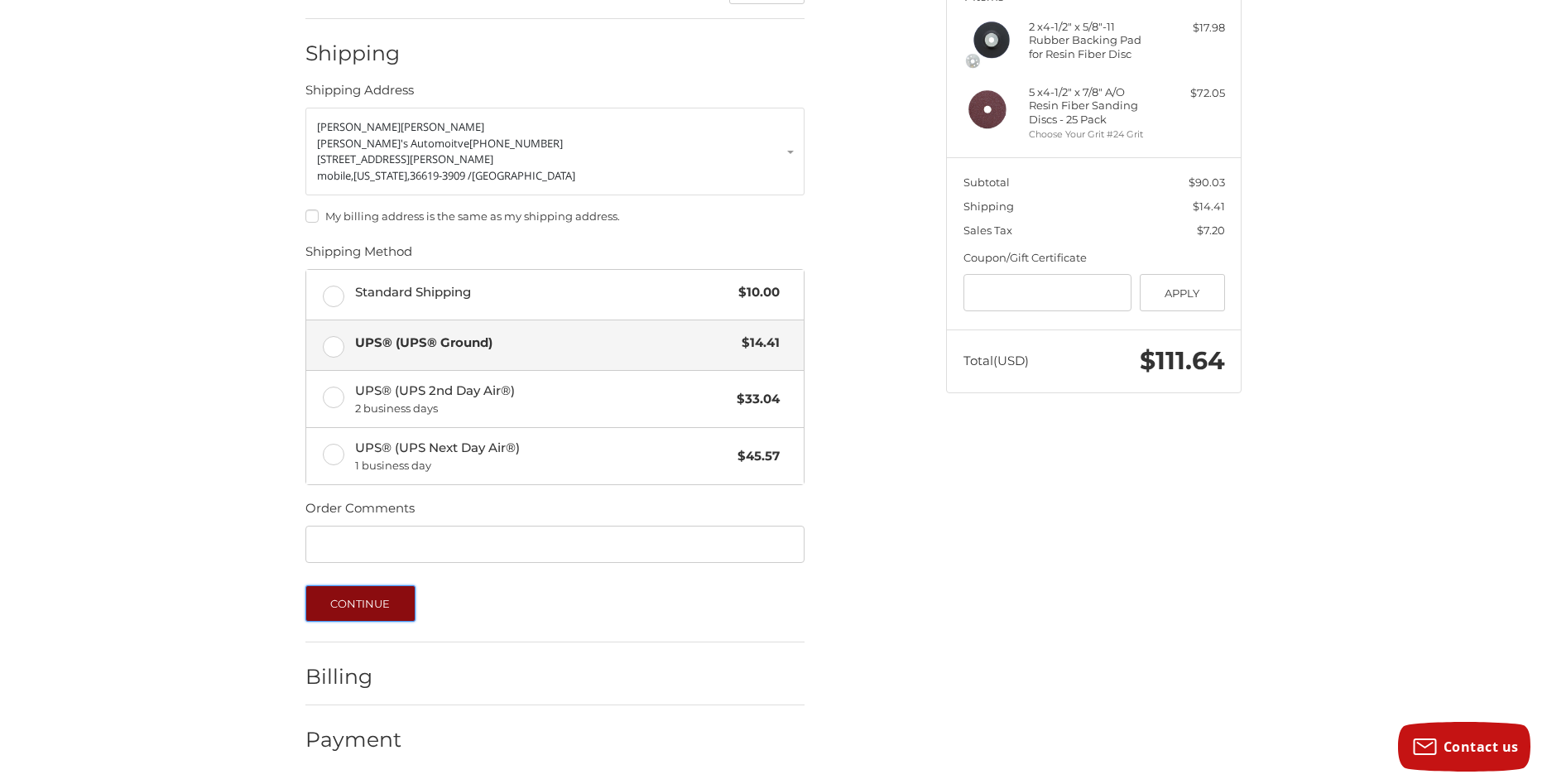
click at [382, 596] on button "Continue" at bounding box center [361, 603] width 110 height 36
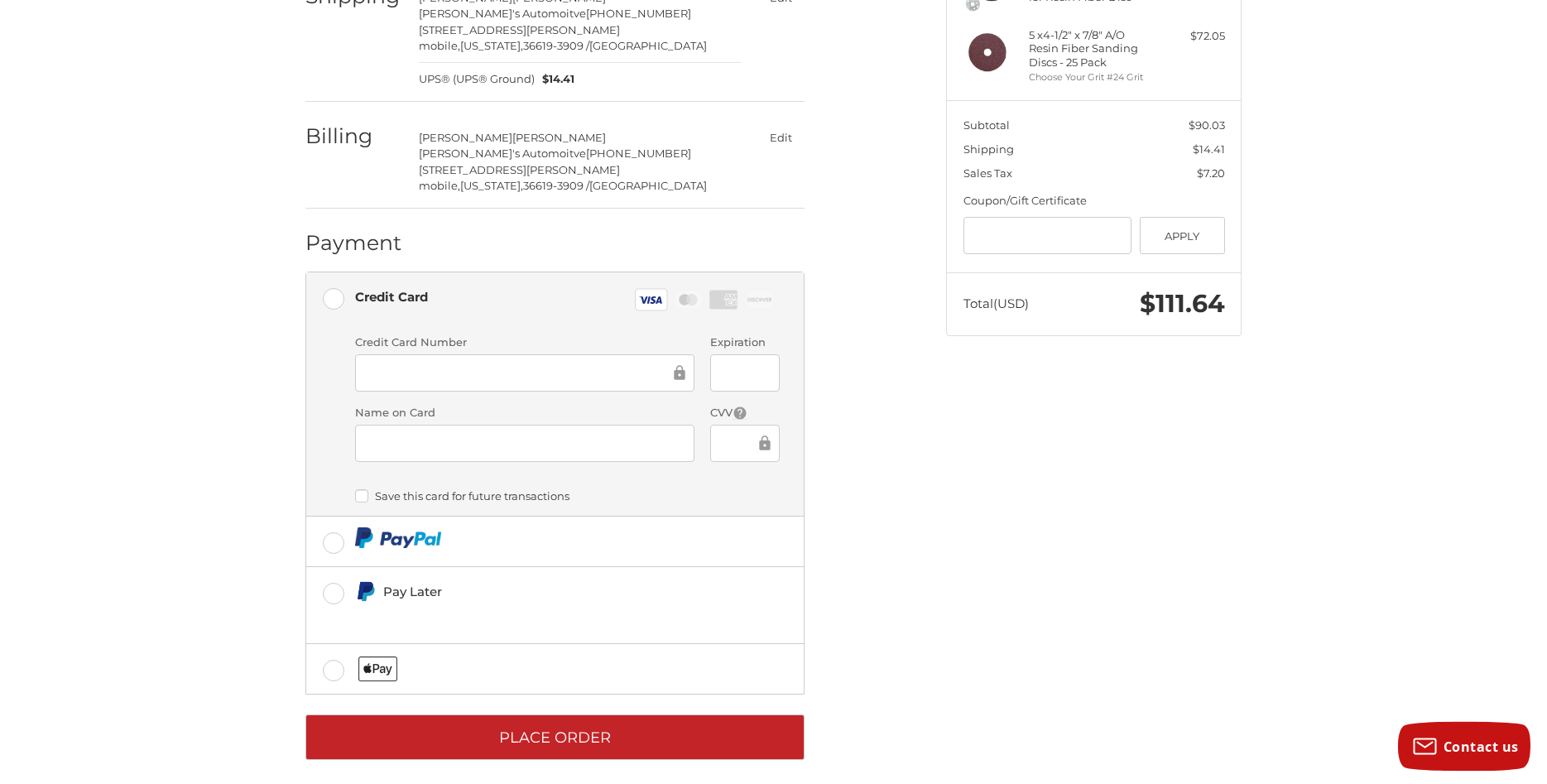
scroll to position [310, 0]
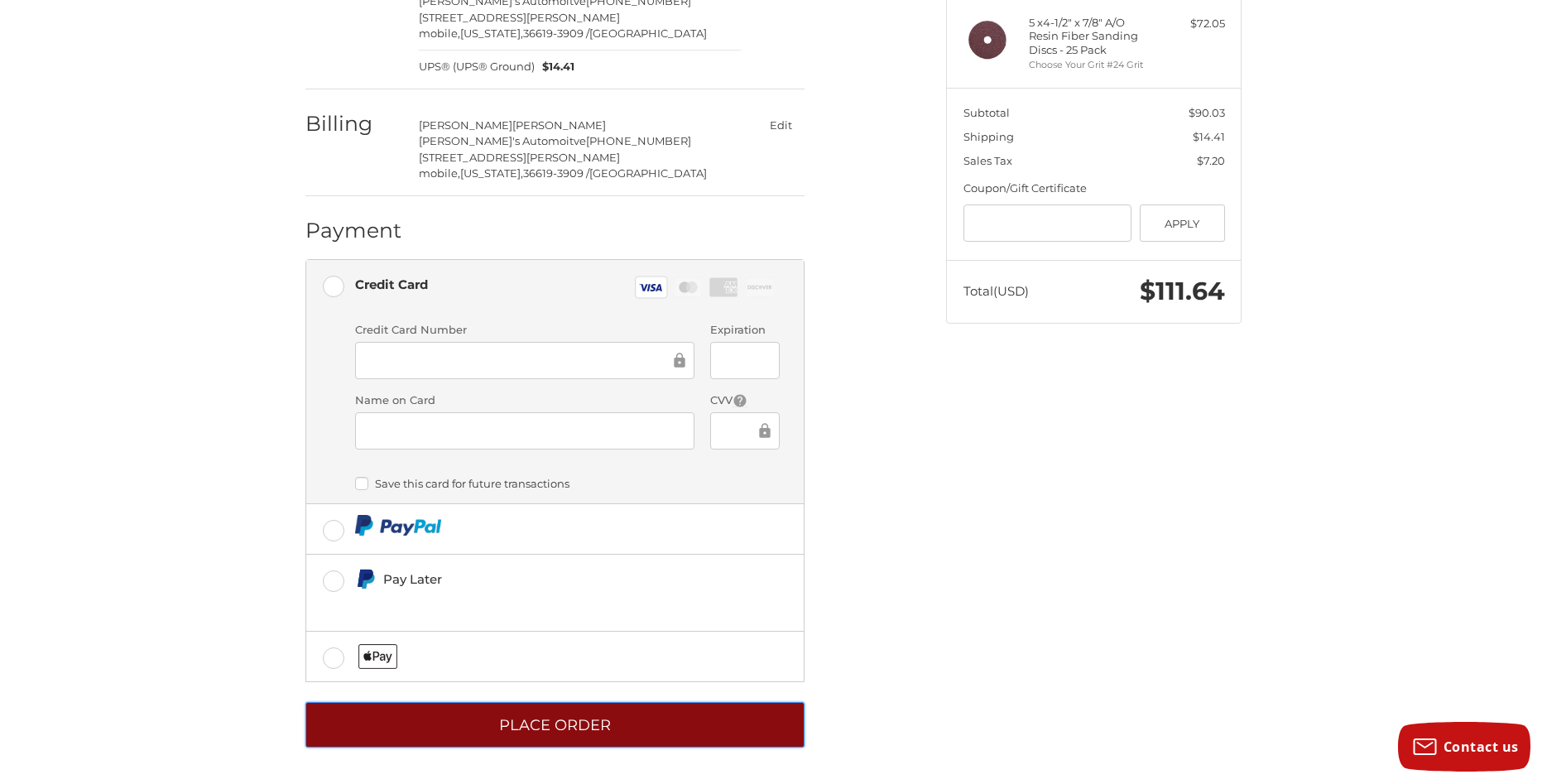
click at [546, 726] on button "Place Order" at bounding box center [555, 724] width 499 height 45
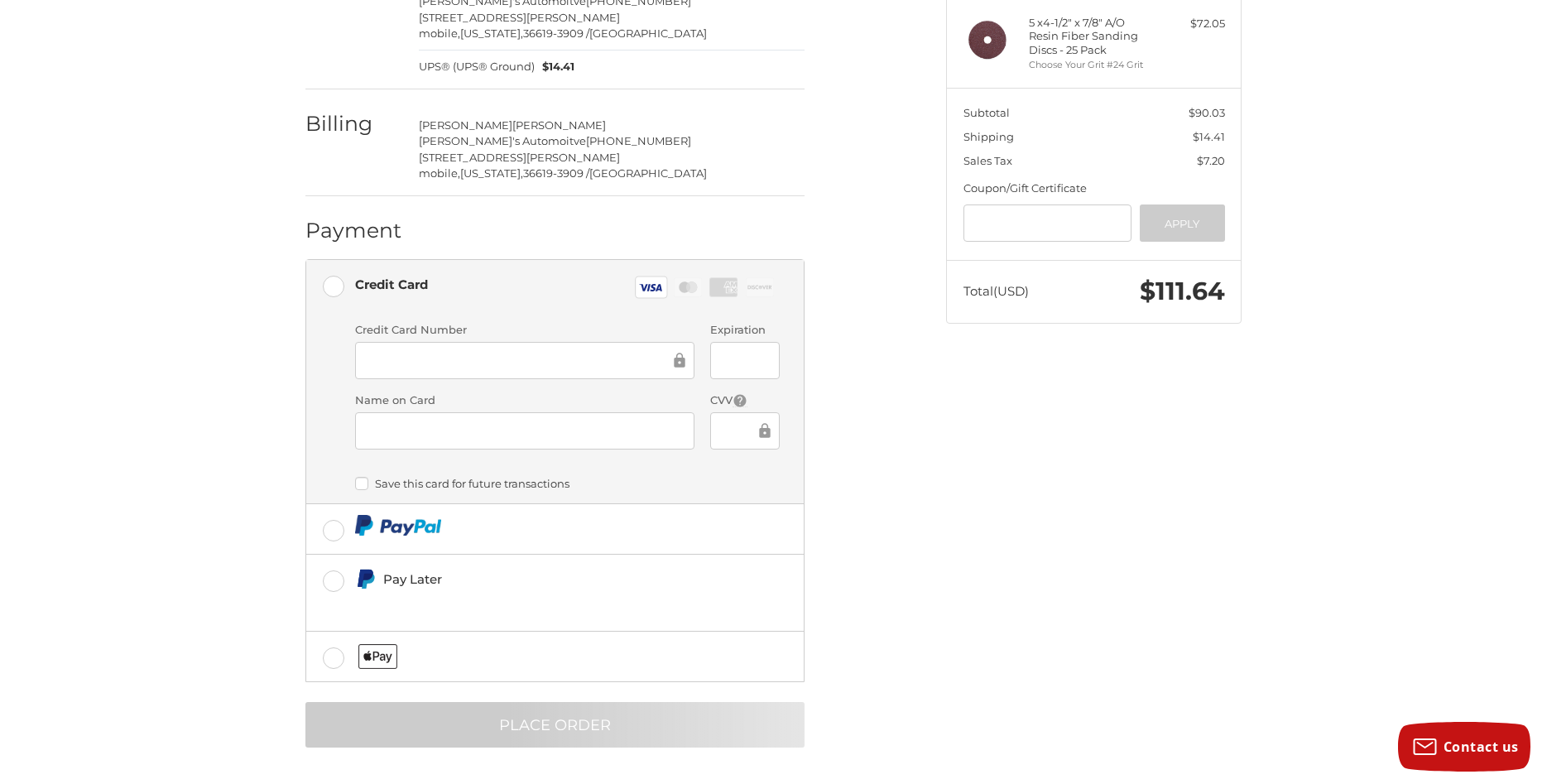
scroll to position [0, 0]
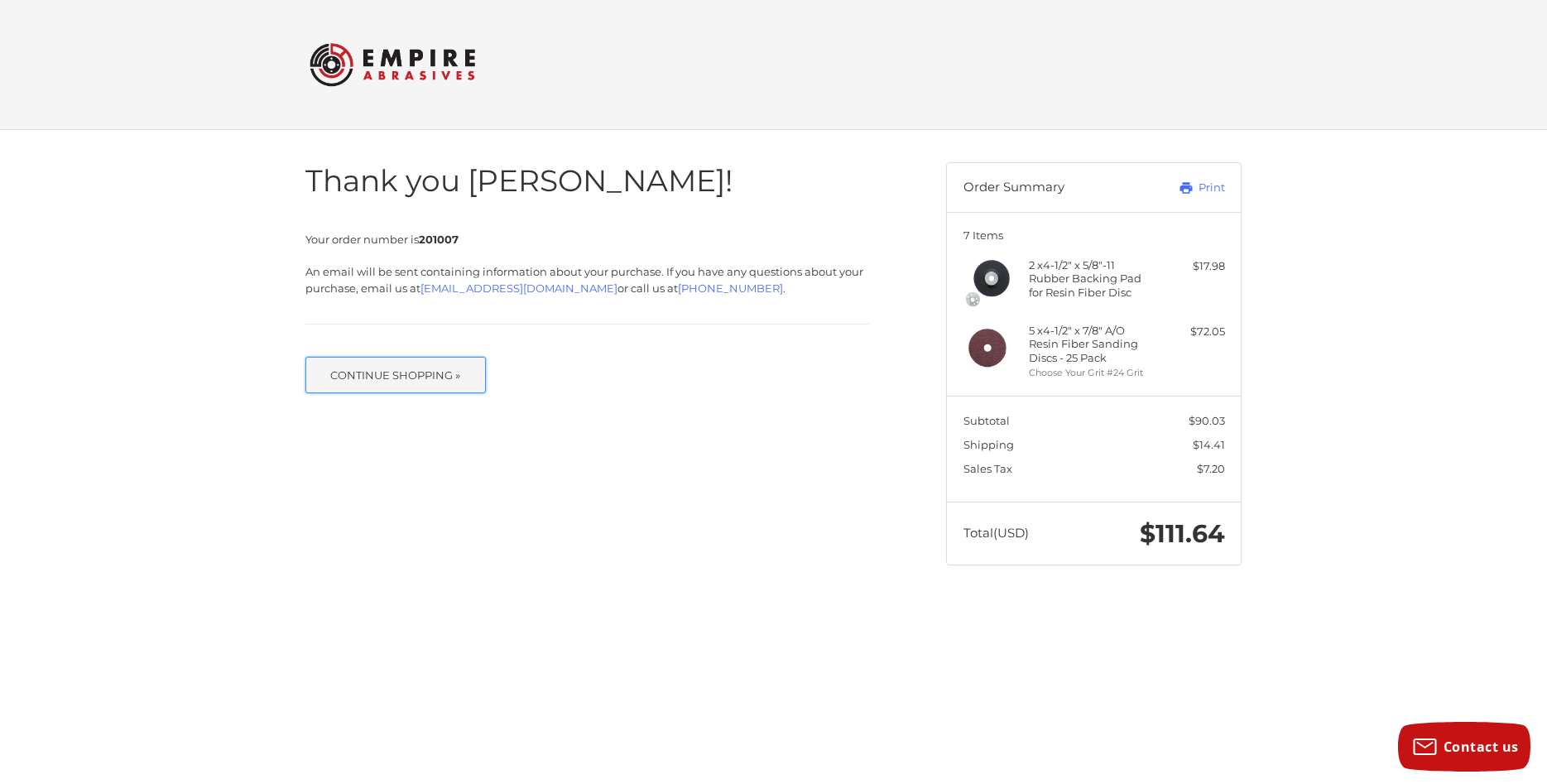
click at [418, 383] on button "Continue Shopping »" at bounding box center [395, 375] width 180 height 36
